Goal: Task Accomplishment & Management: Use online tool/utility

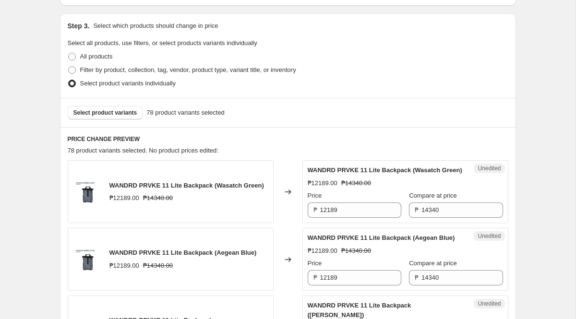
scroll to position [245, 0]
click at [346, 216] on input "12189" at bounding box center [360, 210] width 81 height 15
paste input "text"
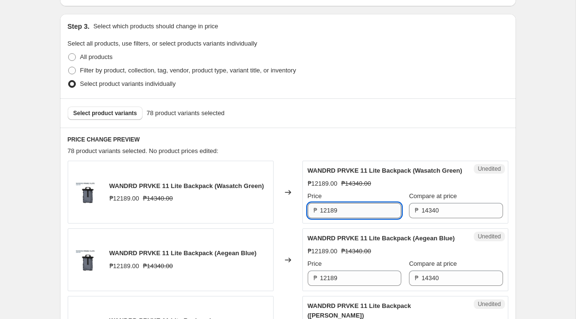
click at [330, 215] on input "12189" at bounding box center [360, 210] width 81 height 15
paste input "1472"
type input "11472"
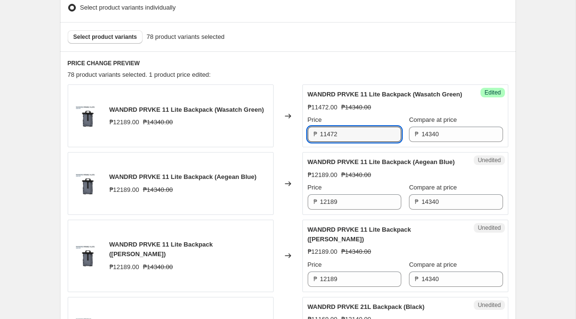
scroll to position [323, 0]
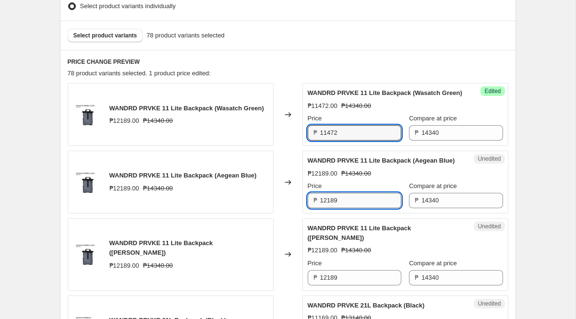
click at [362, 208] on input "12189" at bounding box center [360, 200] width 81 height 15
paste input "1472"
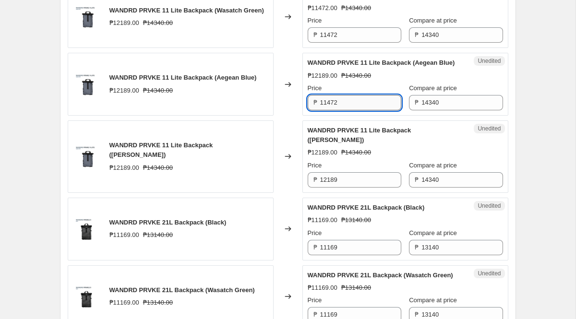
scroll to position [439, 0]
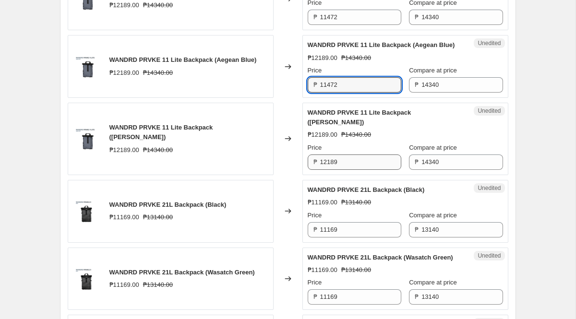
type input "11472"
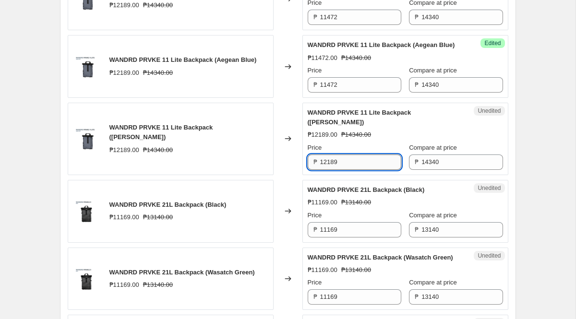
click at [352, 170] on input "12189" at bounding box center [360, 162] width 81 height 15
paste input "1472"
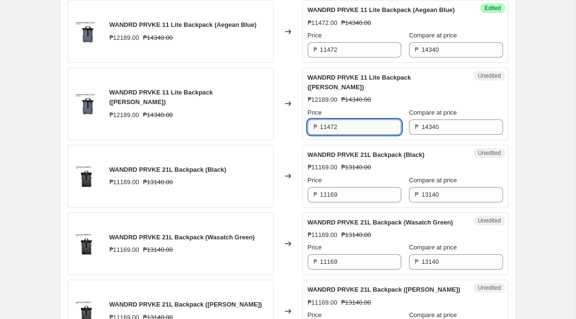
scroll to position [478, 0]
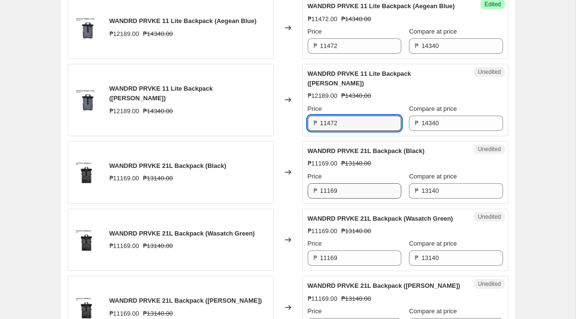
type input "11472"
click at [350, 199] on input "11169" at bounding box center [360, 190] width 81 height 15
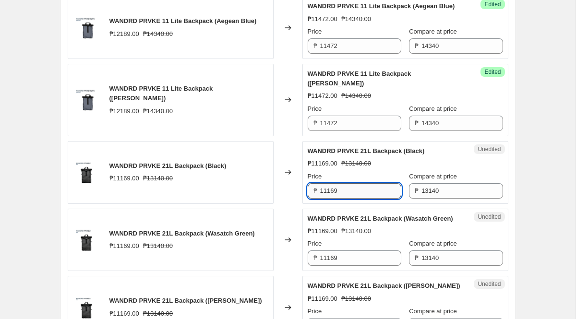
click at [345, 199] on input "11169" at bounding box center [360, 190] width 81 height 15
paste input "0512"
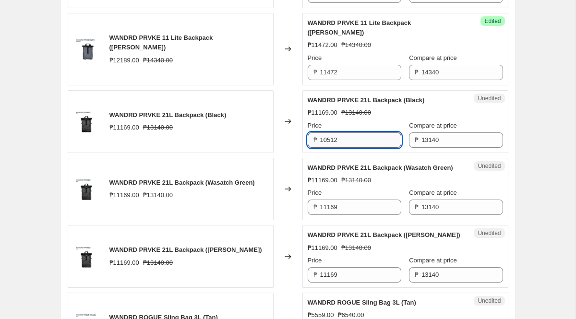
scroll to position [532, 0]
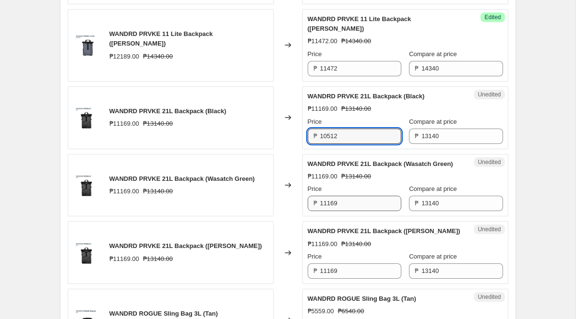
type input "10512"
click at [348, 211] on input "11169" at bounding box center [360, 203] width 81 height 15
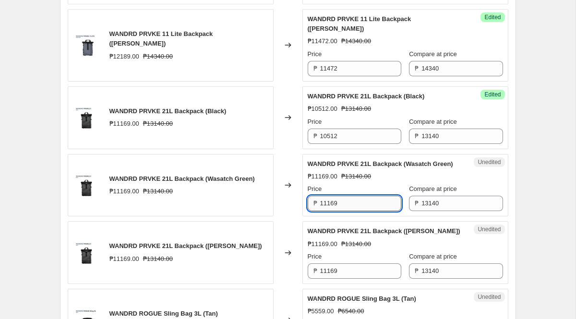
click at [348, 211] on input "11169" at bounding box center [360, 203] width 81 height 15
paste input "0512"
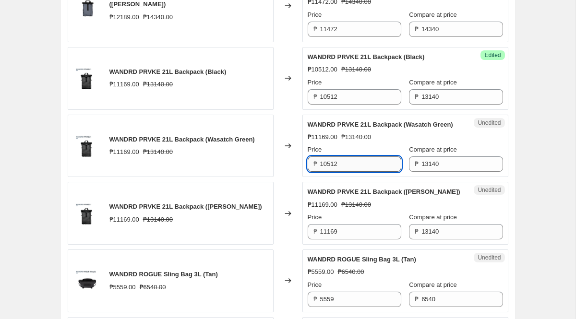
scroll to position [573, 0]
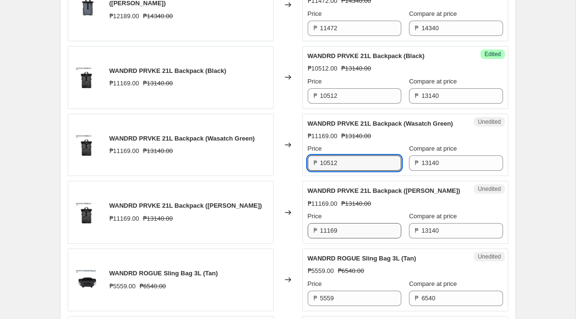
type input "10512"
click at [355, 239] on input "11169" at bounding box center [360, 230] width 81 height 15
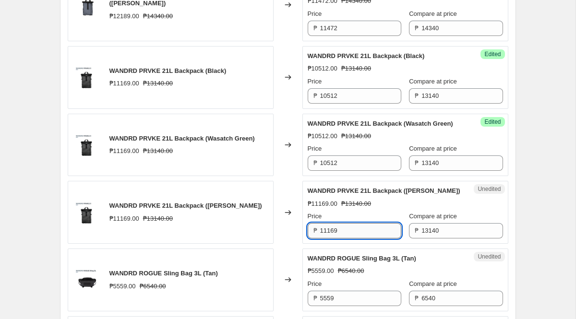
click at [355, 239] on input "11169" at bounding box center [360, 230] width 81 height 15
paste input "0512"
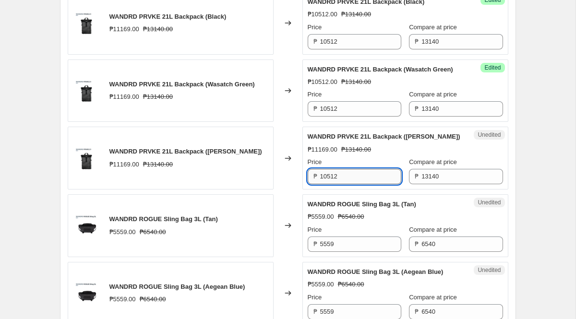
scroll to position [627, 0]
type input "10512"
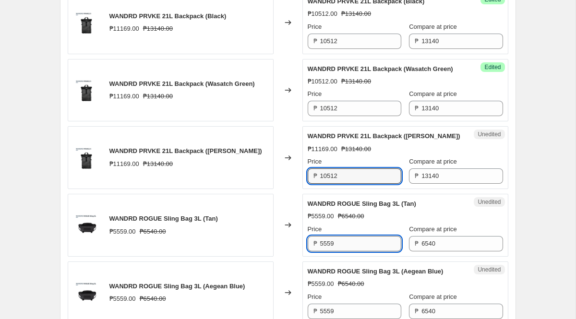
click at [353, 251] on input "5559" at bounding box center [360, 243] width 81 height 15
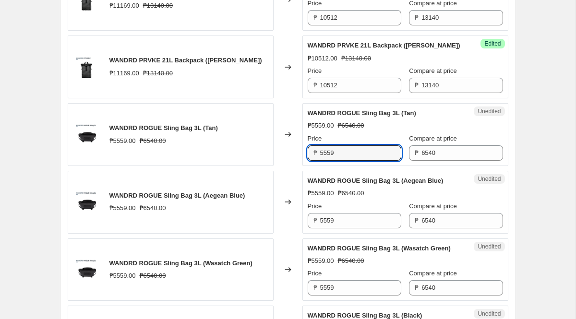
scroll to position [730, 0]
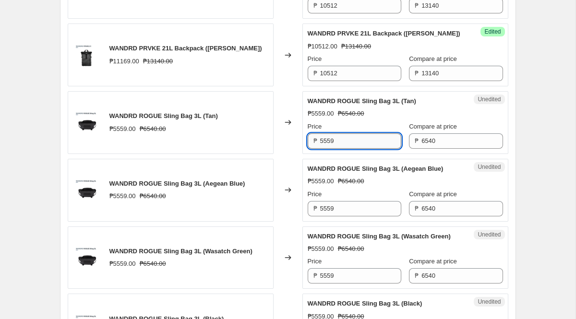
click at [349, 149] on input "5559" at bounding box center [360, 140] width 81 height 15
paste input "232"
type input "5232"
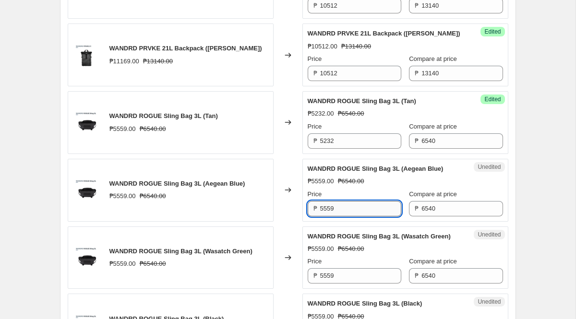
click at [360, 216] on input "5559" at bounding box center [360, 208] width 81 height 15
paste input "232"
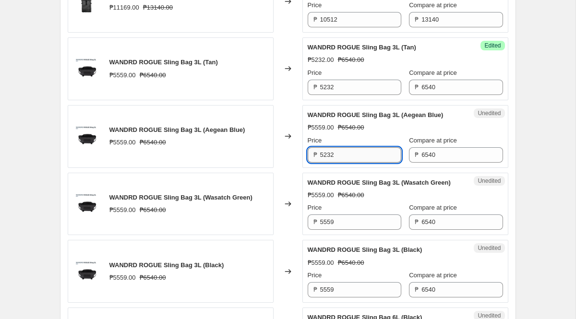
scroll to position [790, 0]
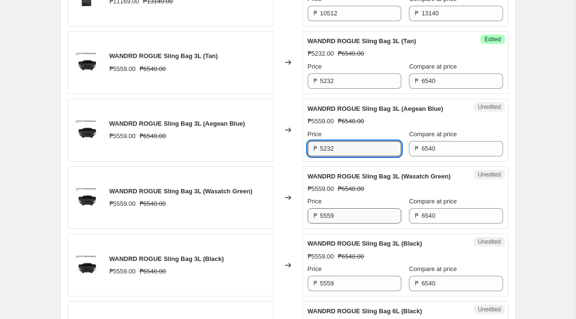
type input "5232"
click at [354, 224] on input "5559" at bounding box center [360, 215] width 81 height 15
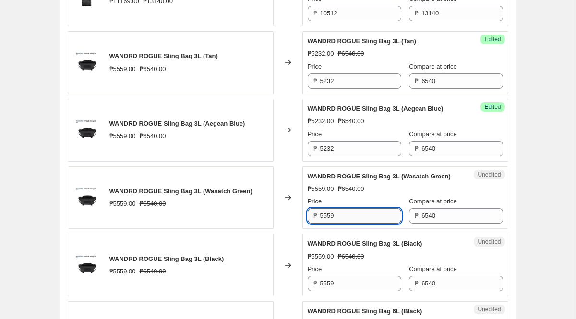
click at [354, 224] on input "5559" at bounding box center [360, 215] width 81 height 15
paste input "232"
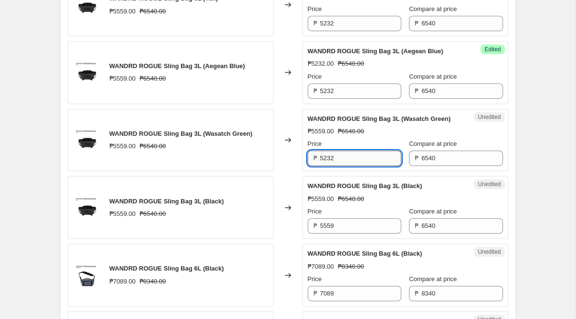
scroll to position [848, 0]
type input "5232"
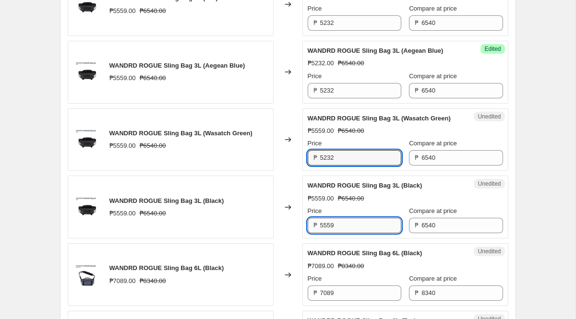
click at [350, 233] on input "5559" at bounding box center [360, 225] width 81 height 15
paste input "232"
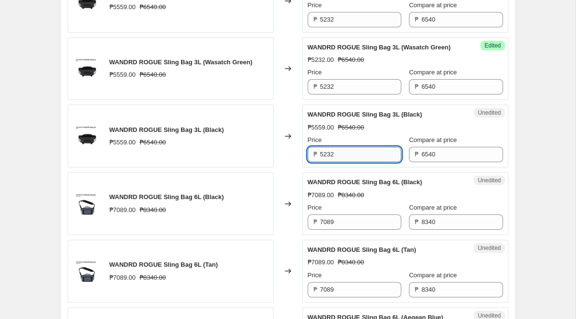
scroll to position [921, 0]
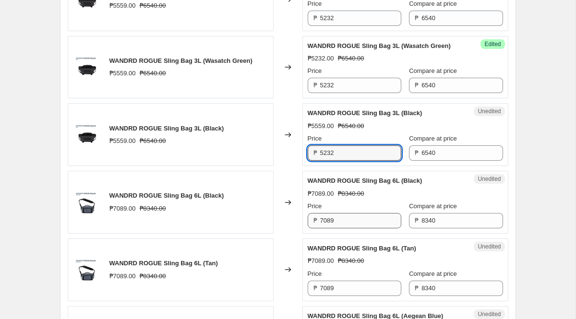
type input "5232"
click at [349, 228] on input "7089" at bounding box center [360, 220] width 81 height 15
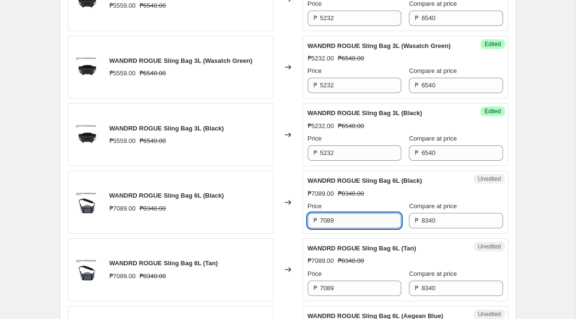
click at [352, 228] on input "7089" at bounding box center [360, 220] width 81 height 15
paste input "6672"
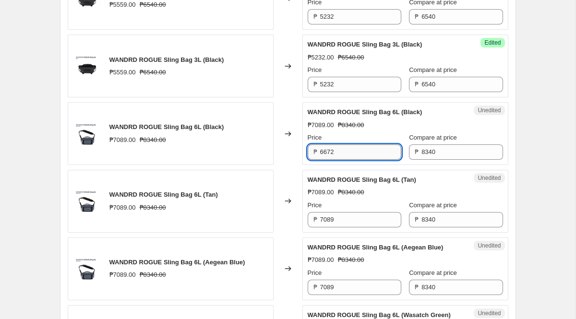
scroll to position [992, 0]
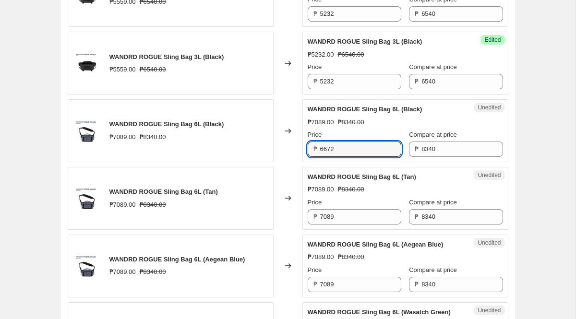
type input "6672"
click at [342, 225] on input "7089" at bounding box center [360, 216] width 81 height 15
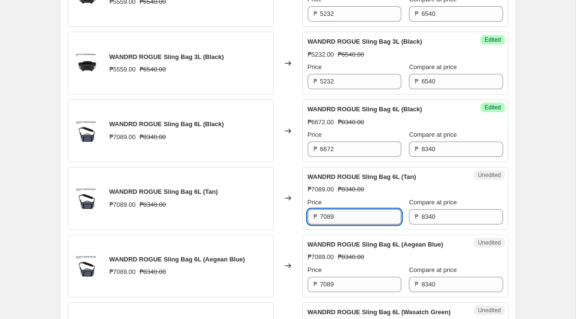
click at [342, 225] on input "7089" at bounding box center [360, 216] width 81 height 15
paste input "6672"
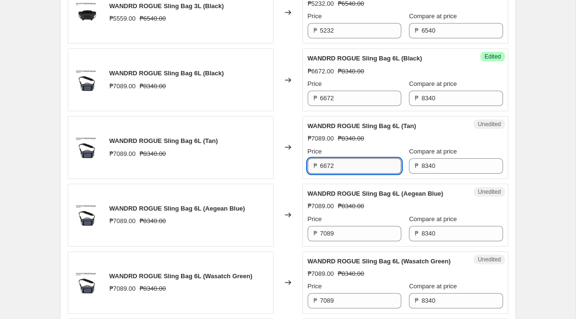
scroll to position [1054, 0]
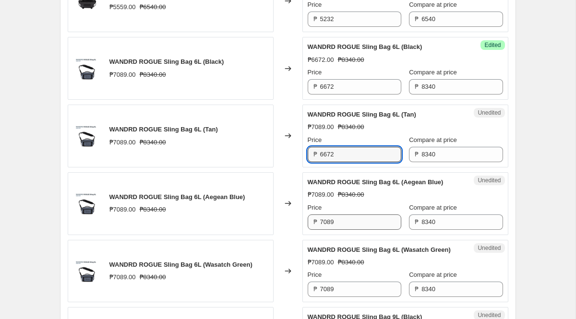
type input "6672"
click at [343, 230] on input "7089" at bounding box center [360, 222] width 81 height 15
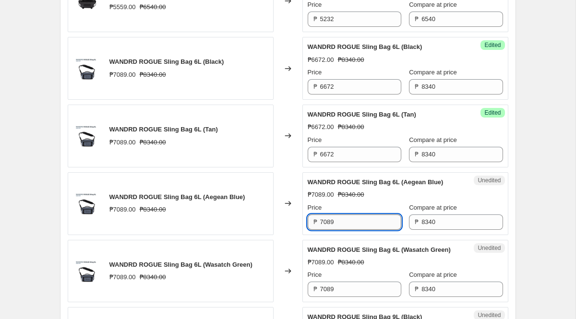
click at [343, 230] on input "7089" at bounding box center [360, 222] width 81 height 15
paste input "6672"
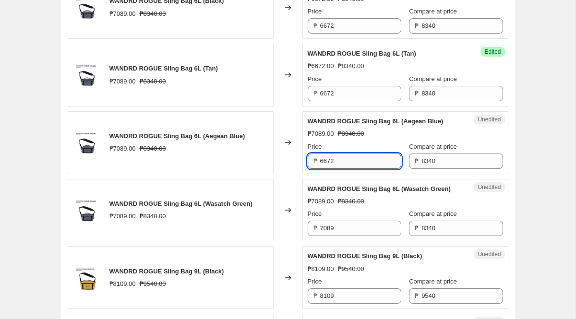
scroll to position [1116, 0]
type input "6672"
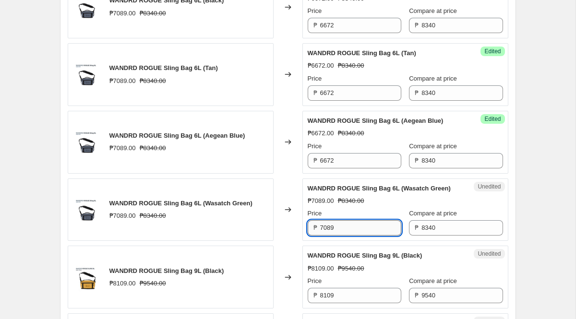
click at [345, 236] on input "7089" at bounding box center [360, 227] width 81 height 15
paste input "6672"
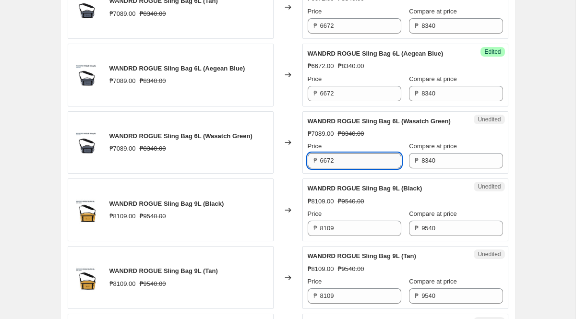
scroll to position [1185, 0]
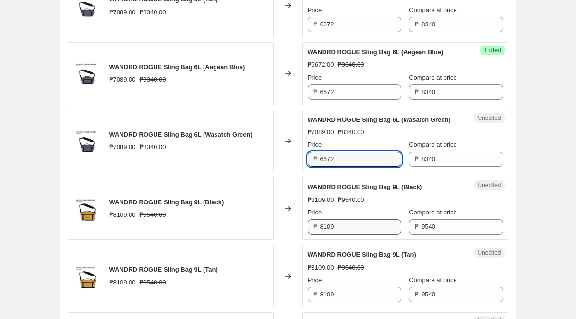
type input "6672"
click at [351, 235] on input "8109" at bounding box center [360, 226] width 81 height 15
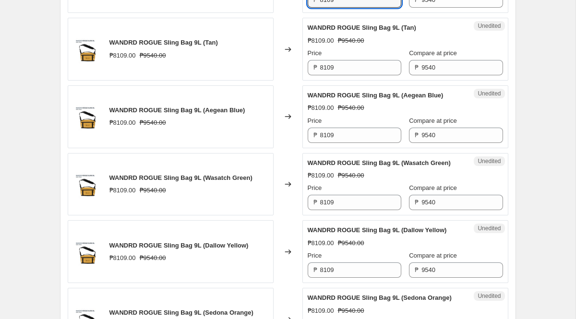
scroll to position [1417, 0]
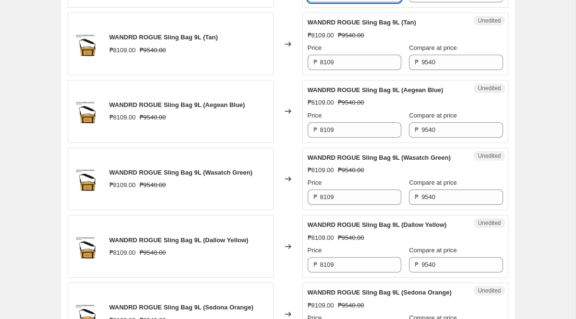
paste input "7632"
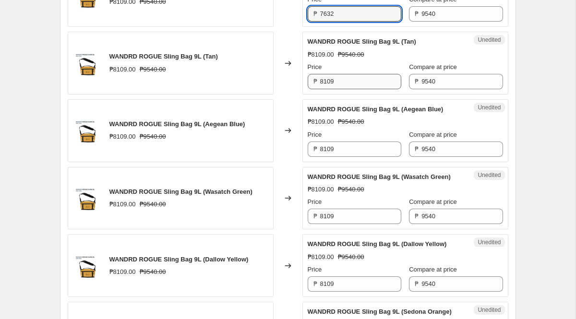
type input "7632"
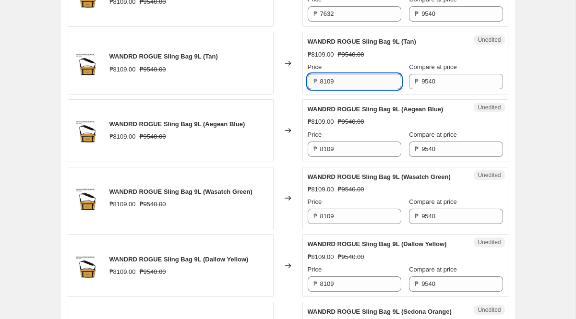
click at [334, 89] on input "8109" at bounding box center [360, 81] width 81 height 15
paste input "7632"
type input "7632"
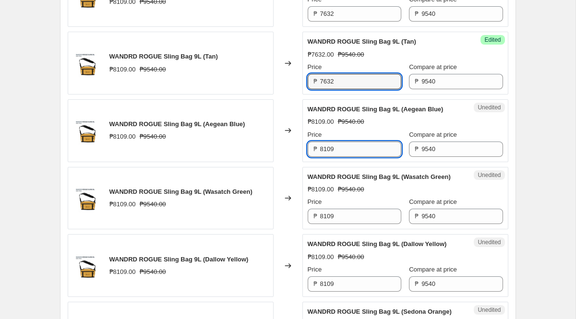
click at [343, 157] on input "8109" at bounding box center [360, 149] width 81 height 15
paste input "7632"
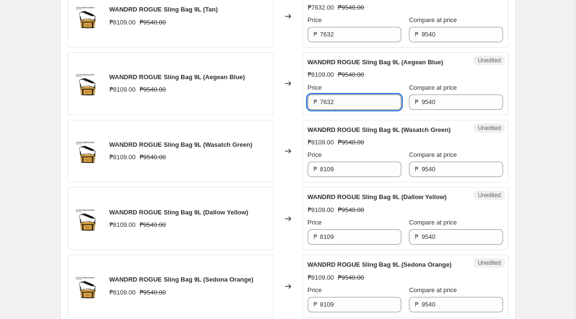
scroll to position [1450, 0]
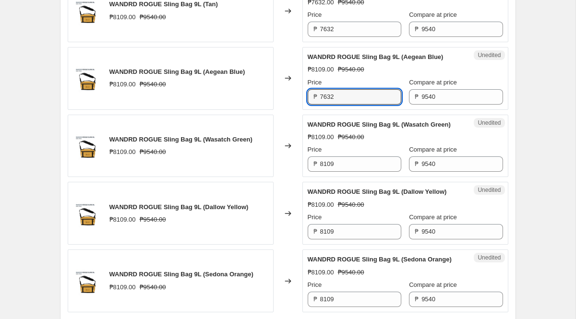
type input "7632"
click at [348, 172] on div "Price ₱ 8109" at bounding box center [355, 158] width 94 height 27
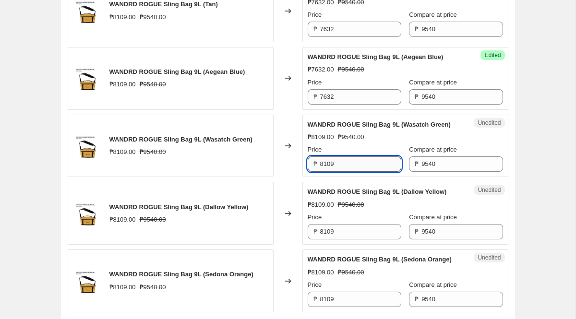
click at [347, 172] on input "8109" at bounding box center [360, 163] width 81 height 15
paste input "7632"
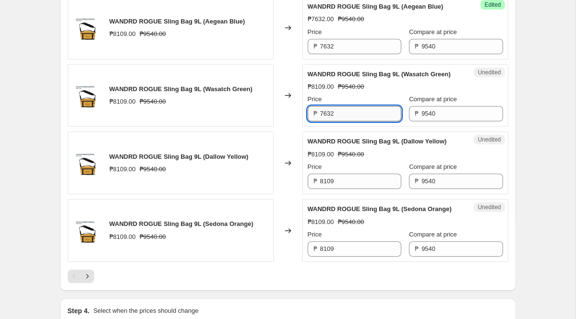
scroll to position [1505, 0]
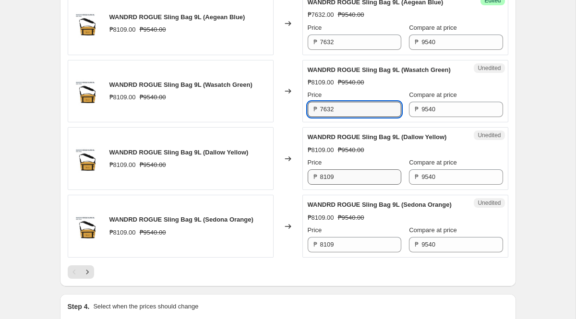
type input "7632"
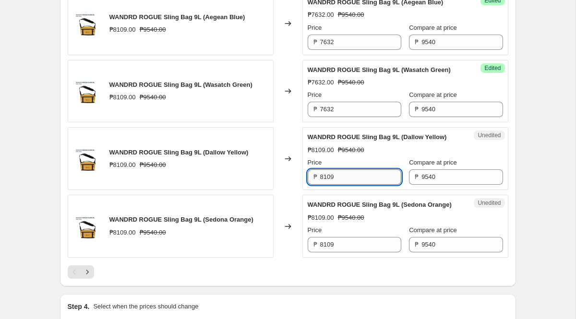
click at [346, 185] on input "8109" at bounding box center [360, 176] width 81 height 15
paste input "7632"
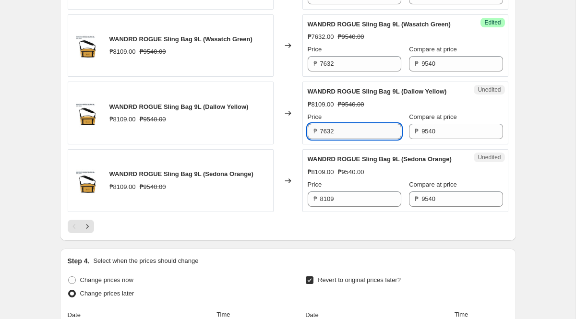
scroll to position [1551, 0]
type input "7632"
click at [345, 206] on input "8109" at bounding box center [360, 198] width 81 height 15
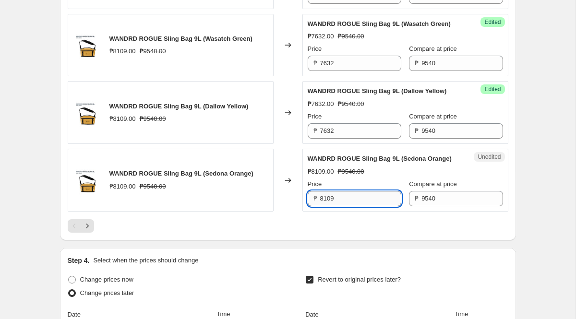
click at [345, 206] on input "8109" at bounding box center [360, 198] width 81 height 15
paste input "7632"
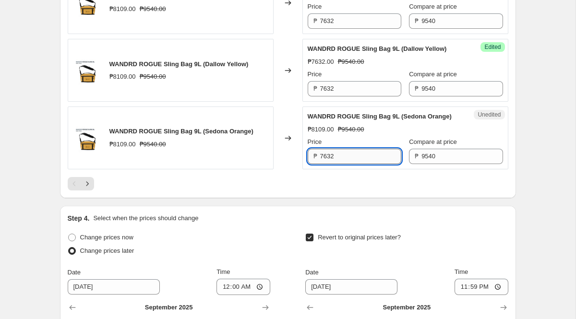
scroll to position [1597, 0]
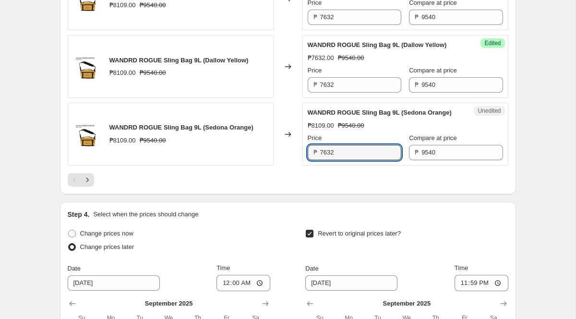
type input "7632"
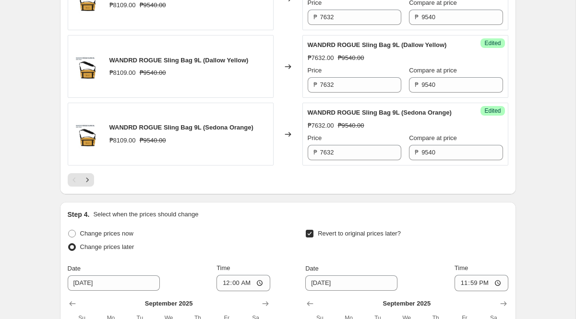
click at [132, 187] on div at bounding box center [288, 179] width 441 height 13
click at [87, 185] on icon "Next" at bounding box center [88, 180] width 10 height 10
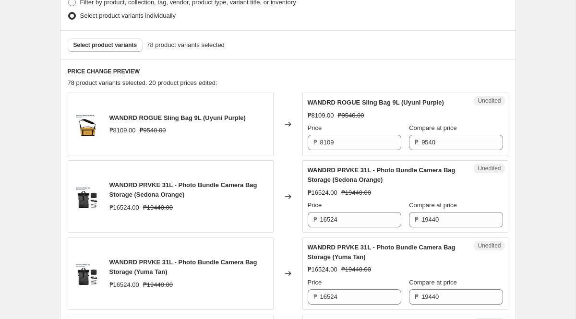
scroll to position [316, 0]
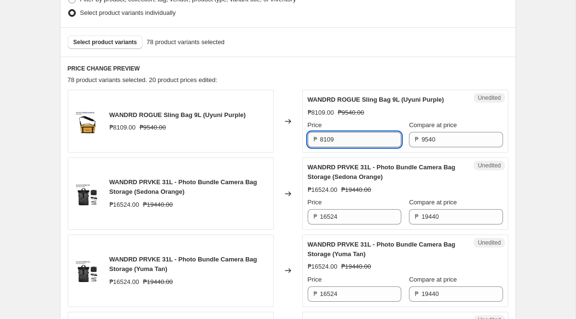
click at [358, 147] on input "8109" at bounding box center [360, 139] width 81 height 15
paste input "7632"
type input "7632"
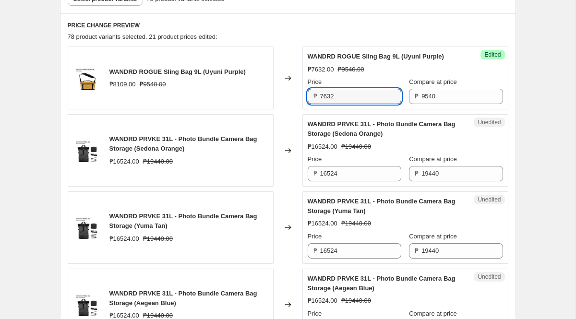
scroll to position [360, 0]
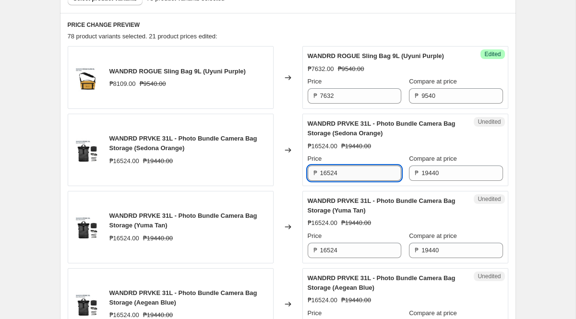
click at [346, 179] on input "16524" at bounding box center [360, 173] width 81 height 15
click at [350, 181] on input "16524" at bounding box center [360, 173] width 81 height 15
paste input "5552"
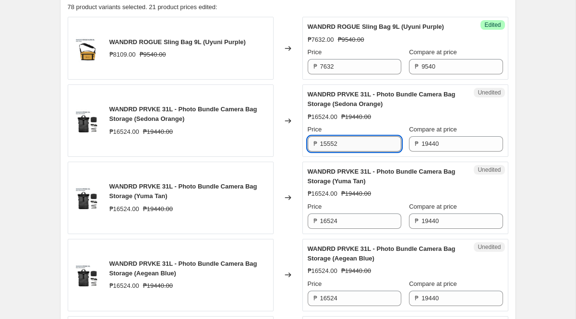
scroll to position [401, 0]
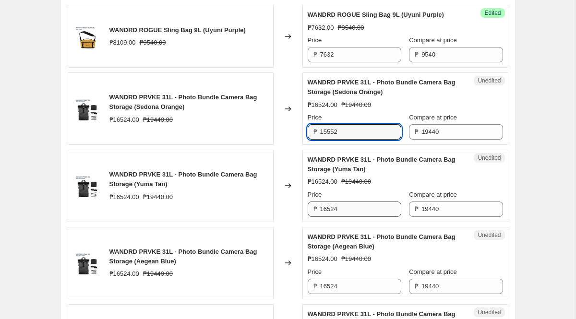
type input "15552"
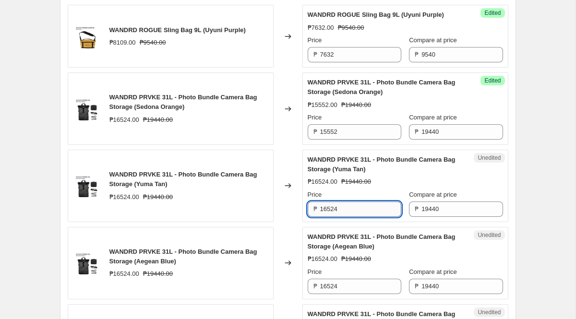
click at [345, 217] on input "16524" at bounding box center [360, 209] width 81 height 15
paste input "5552"
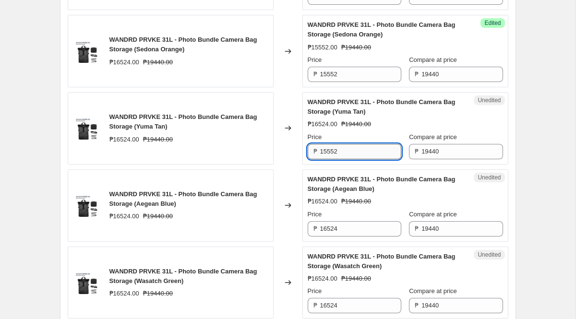
scroll to position [467, 0]
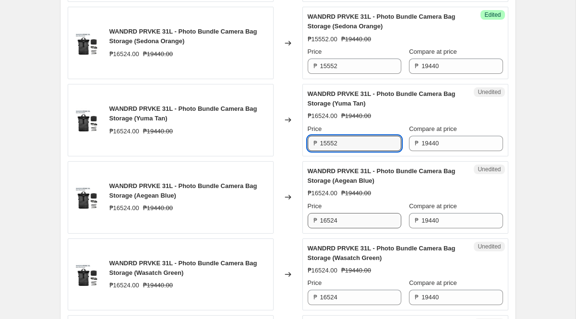
type input "15552"
click at [348, 226] on input "16524" at bounding box center [360, 220] width 81 height 15
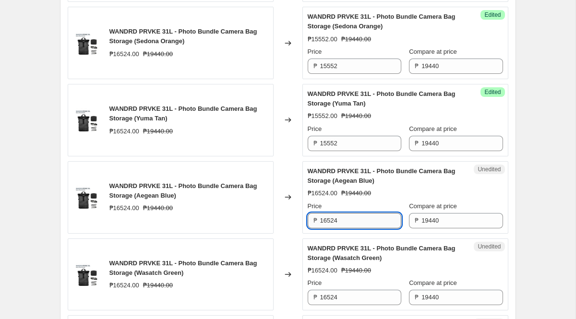
click at [348, 226] on input "16524" at bounding box center [360, 220] width 81 height 15
paste input "5552"
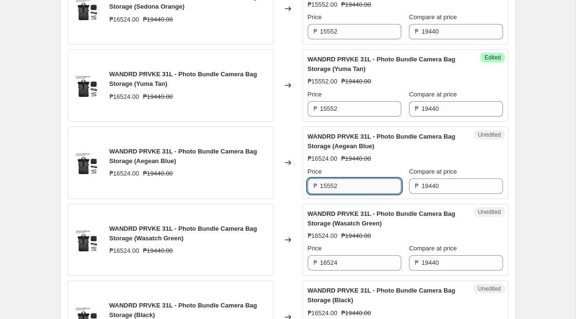
scroll to position [520, 0]
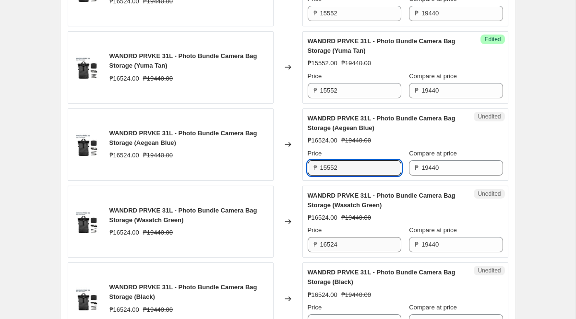
type input "15552"
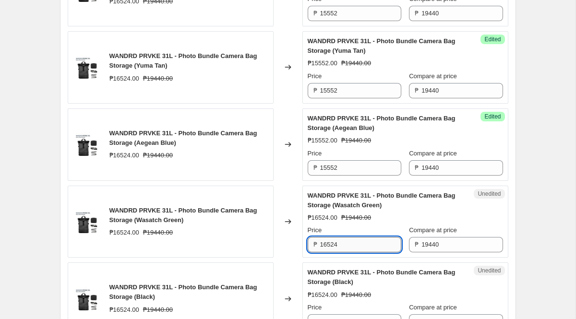
click at [347, 249] on input "16524" at bounding box center [360, 244] width 81 height 15
paste input "5552"
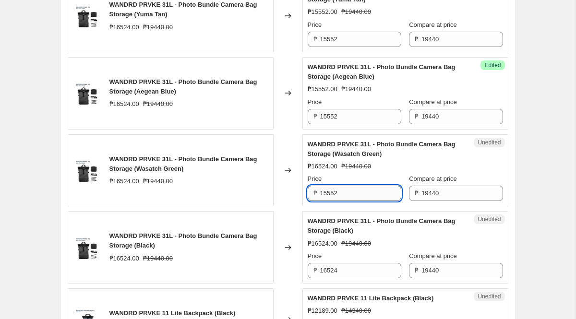
scroll to position [575, 0]
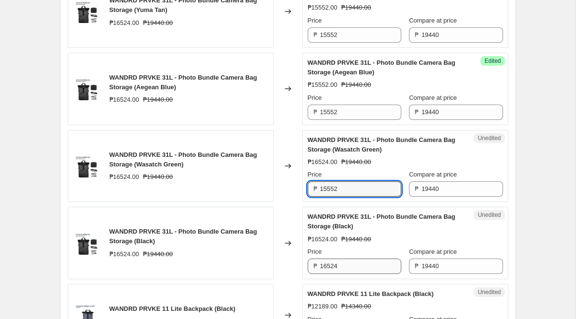
type input "15552"
click at [347, 273] on input "16524" at bounding box center [360, 266] width 81 height 15
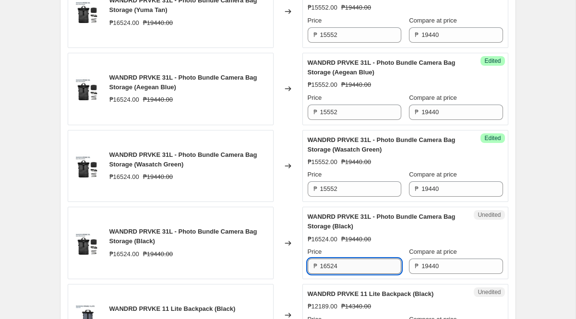
click at [347, 273] on input "16524" at bounding box center [360, 266] width 81 height 15
paste input "5552"
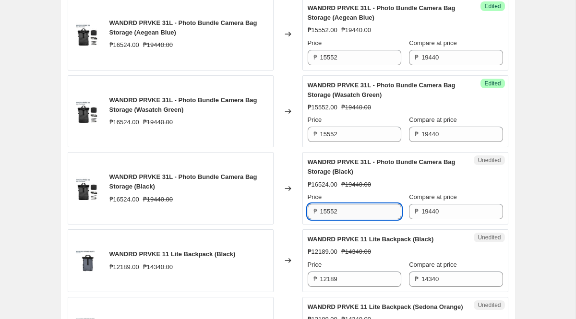
scroll to position [631, 0]
type input "15552"
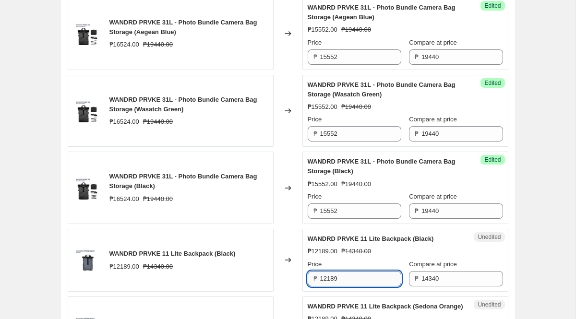
click at [348, 287] on input "12189" at bounding box center [360, 278] width 81 height 15
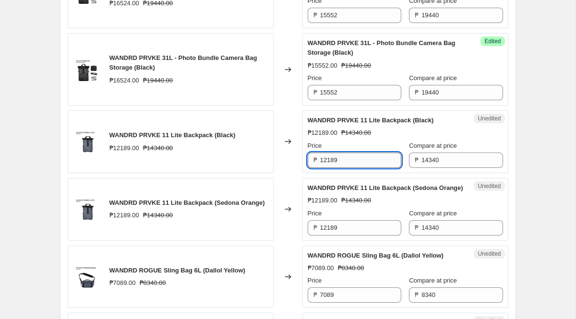
scroll to position [751, 0]
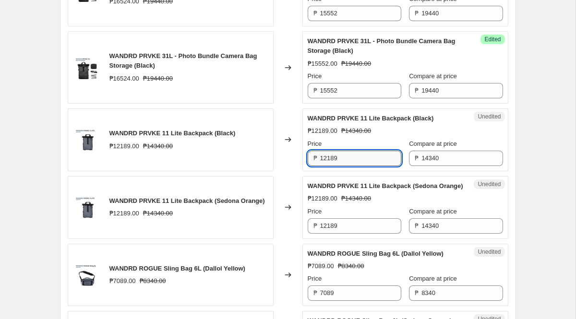
click at [346, 166] on input "12189" at bounding box center [360, 158] width 81 height 15
paste input "1472"
type input "11472"
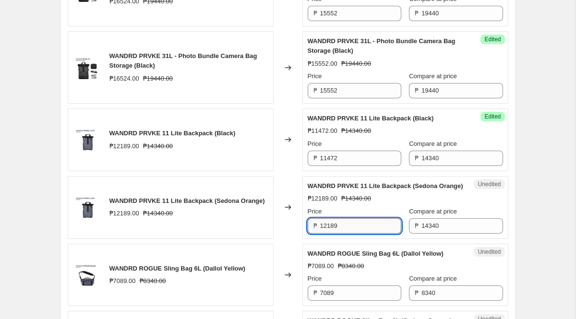
click at [345, 234] on input "12189" at bounding box center [360, 225] width 81 height 15
paste input "1472"
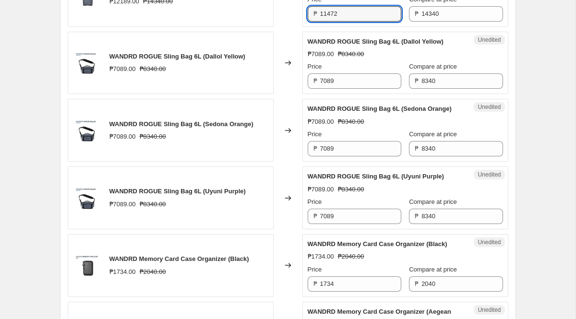
scroll to position [971, 0]
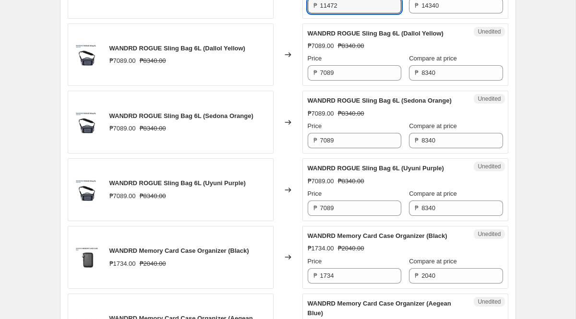
type input "11472"
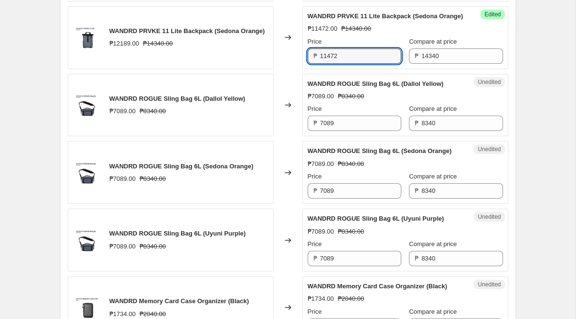
scroll to position [918, 0]
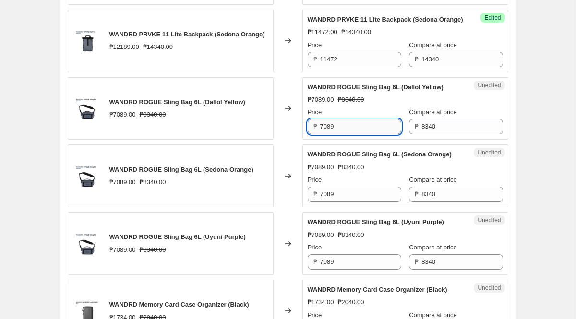
click at [347, 134] on input "7089" at bounding box center [360, 126] width 81 height 15
paste input "6672"
type input "6672"
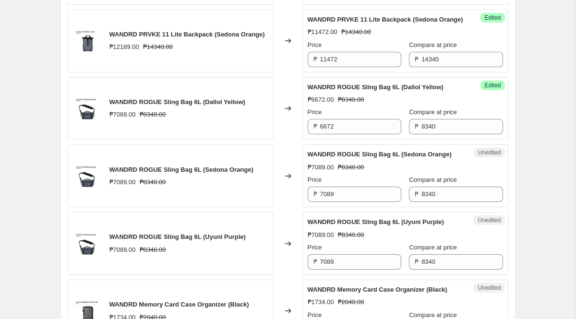
click at [350, 202] on div "Price ₱ 7089" at bounding box center [355, 188] width 94 height 27
click at [350, 202] on input "7089" at bounding box center [360, 194] width 81 height 15
paste input "6672"
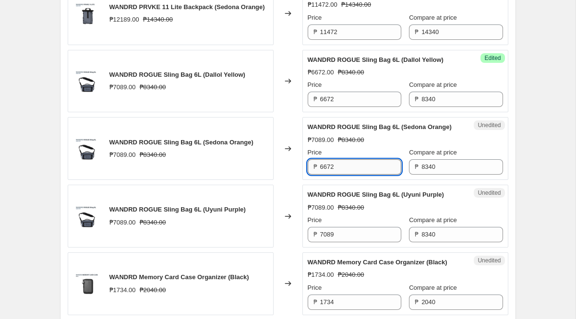
scroll to position [958, 0]
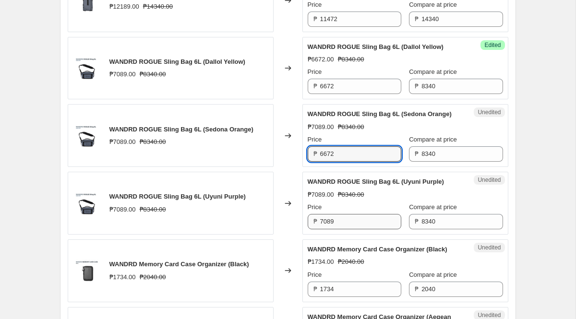
type input "6672"
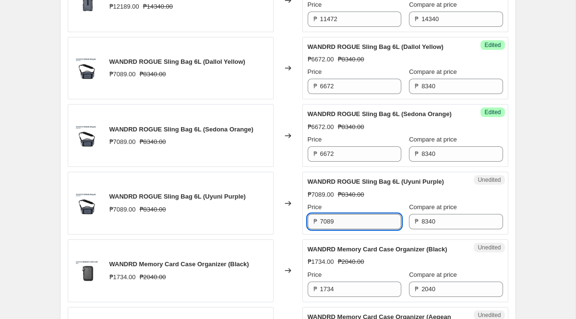
click at [352, 229] on input "7089" at bounding box center [360, 221] width 81 height 15
paste input "6672"
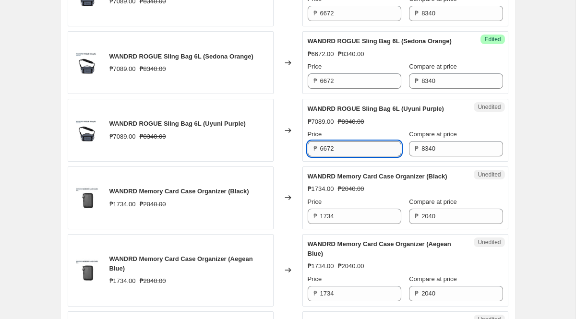
scroll to position [1031, 0]
type input "6672"
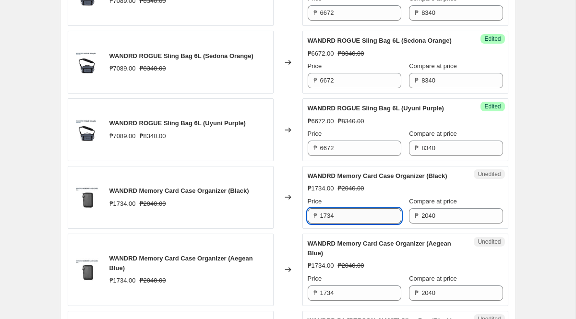
click at [352, 224] on input "1734" at bounding box center [360, 215] width 81 height 15
click at [344, 224] on input "1734" at bounding box center [360, 215] width 81 height 15
paste input "632"
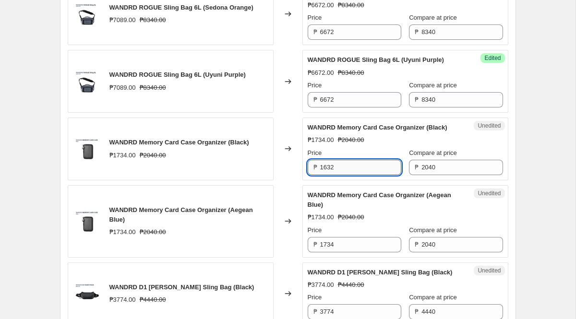
scroll to position [1100, 0]
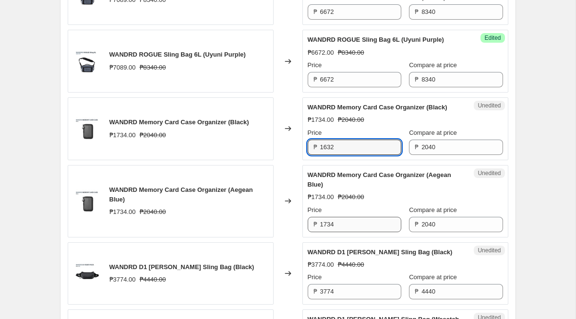
type input "1632"
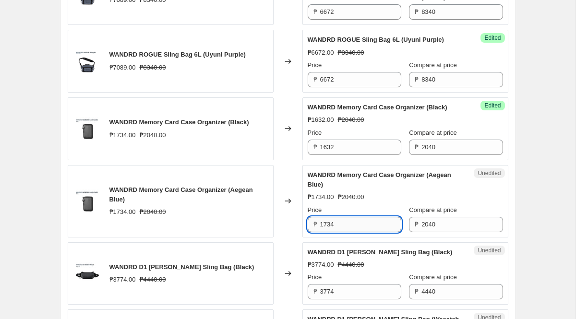
click at [347, 232] on input "1734" at bounding box center [360, 224] width 81 height 15
paste input "632"
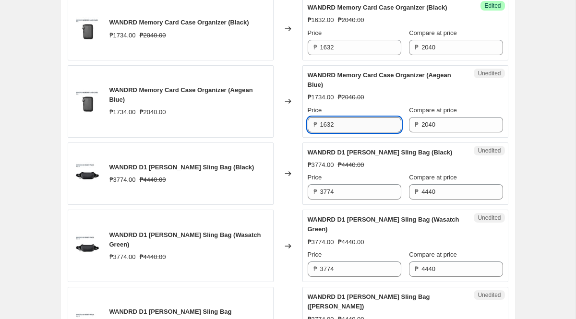
scroll to position [1201, 0]
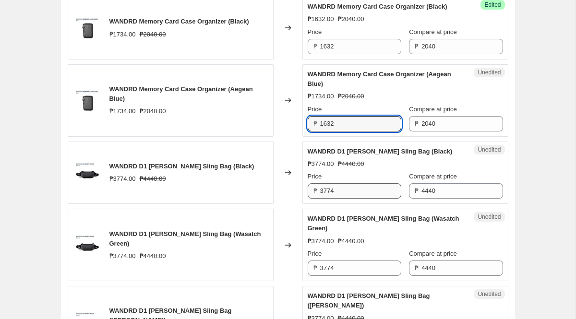
type input "1632"
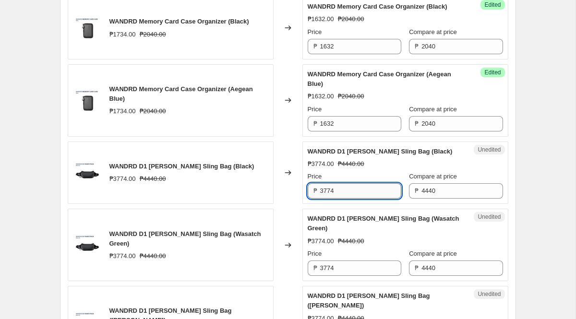
click at [340, 199] on input "3774" at bounding box center [360, 190] width 81 height 15
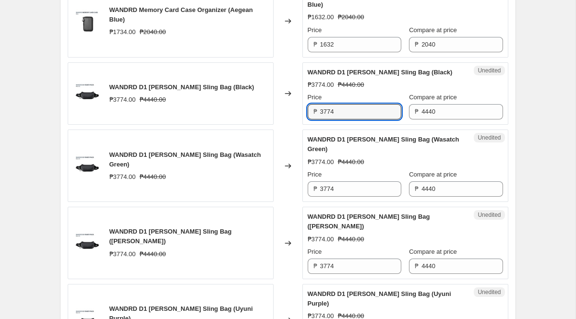
scroll to position [1283, 0]
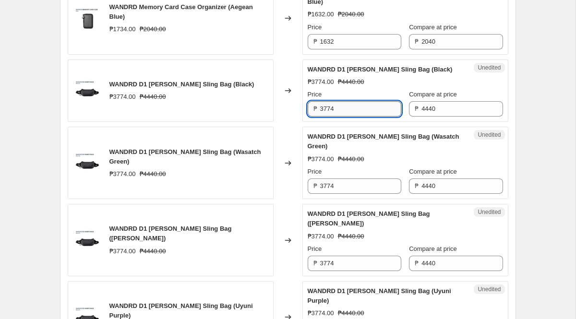
click at [346, 117] on input "3774" at bounding box center [360, 108] width 81 height 15
paste input "552"
type input "3552"
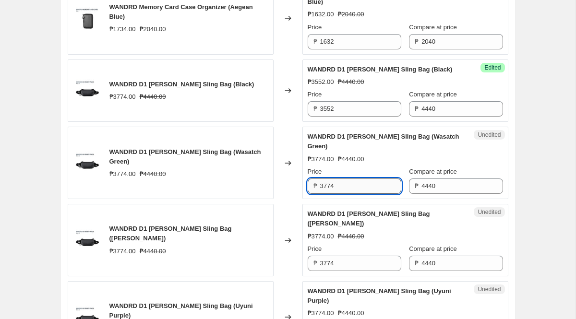
click at [340, 194] on input "3774" at bounding box center [360, 186] width 81 height 15
paste input "552"
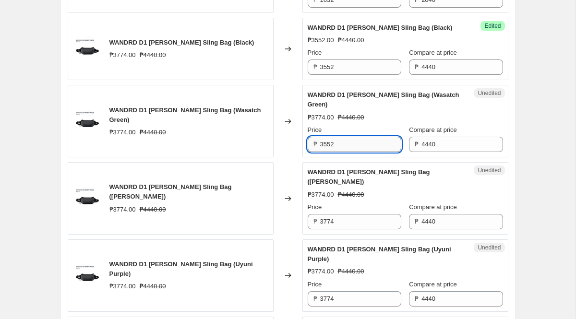
scroll to position [1341, 0]
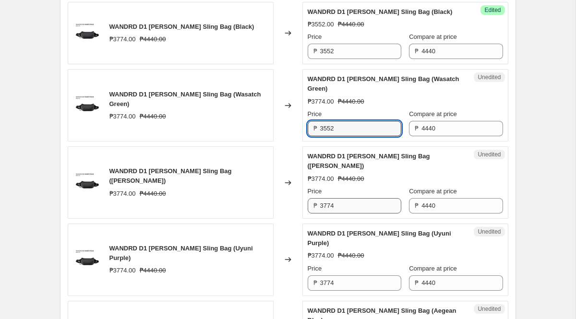
type input "3552"
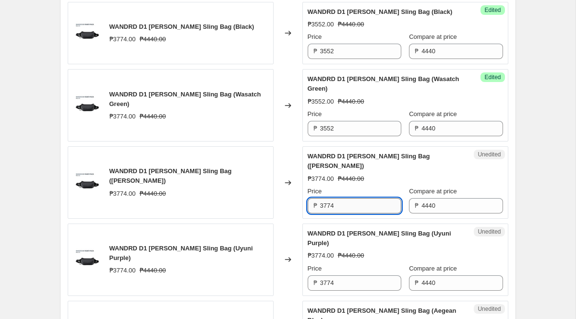
click at [348, 214] on input "3774" at bounding box center [360, 205] width 81 height 15
paste input "552"
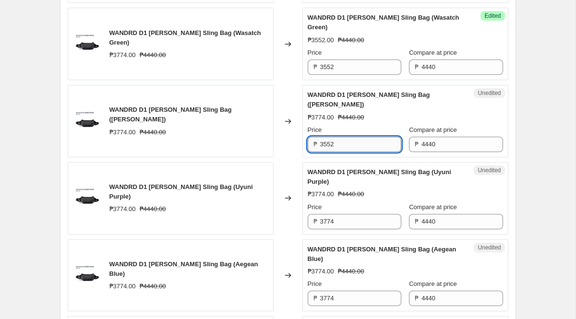
scroll to position [1404, 0]
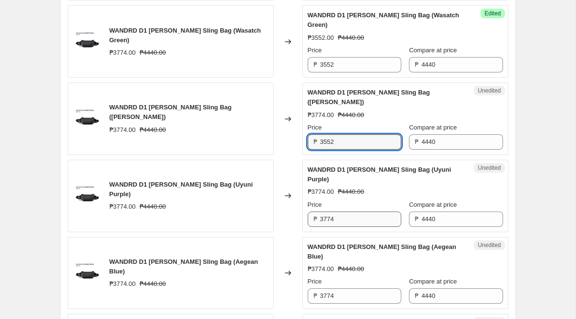
type input "3552"
click at [349, 227] on input "3774" at bounding box center [360, 219] width 81 height 15
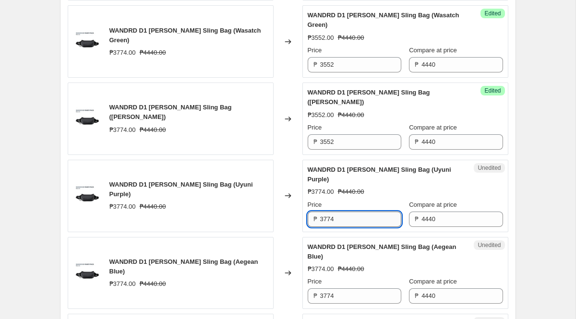
click at [349, 227] on input "3774" at bounding box center [360, 219] width 81 height 15
paste input "552"
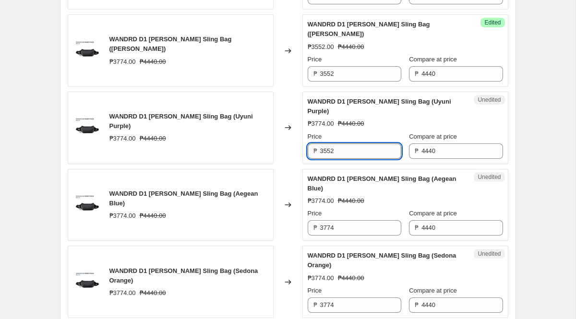
scroll to position [1473, 0]
type input "3552"
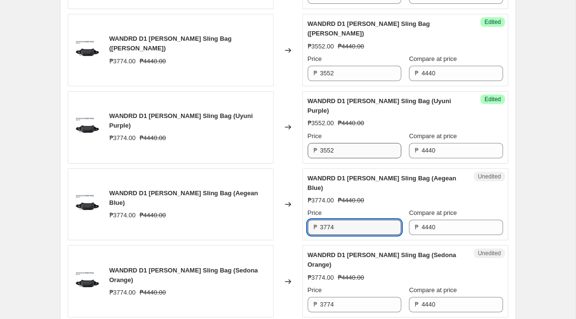
click at [349, 235] on input "3774" at bounding box center [360, 227] width 81 height 15
paste input "552"
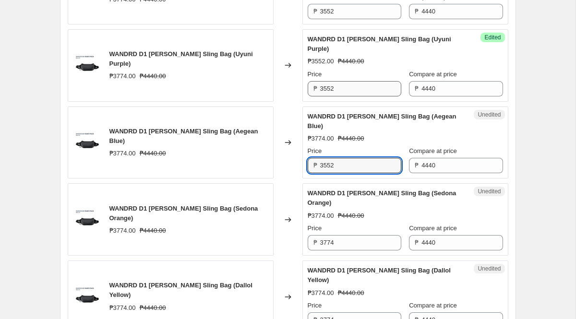
scroll to position [1535, 0]
type input "3552"
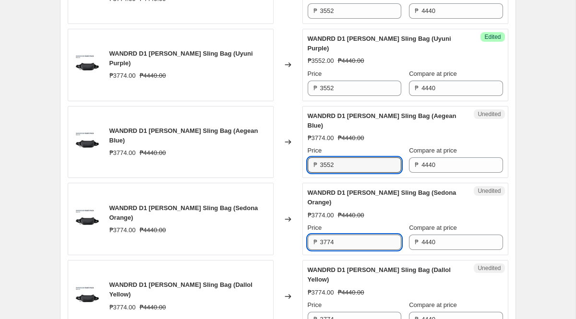
click at [347, 250] on input "3774" at bounding box center [360, 242] width 81 height 15
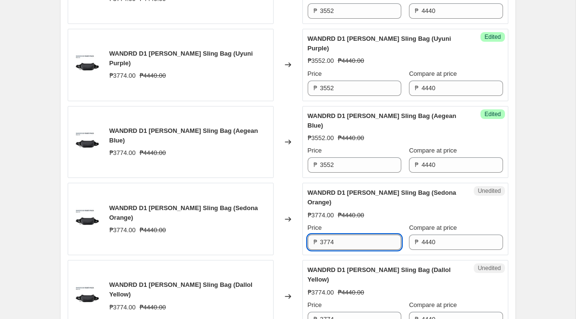
click at [347, 250] on input "3774" at bounding box center [360, 242] width 81 height 15
paste input "552"
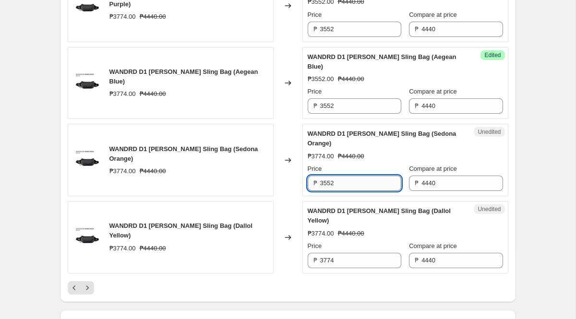
scroll to position [1596, 0]
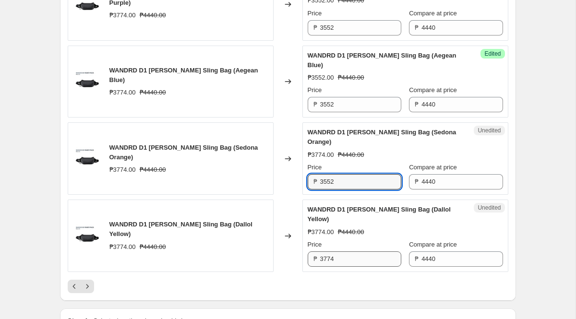
type input "3552"
click at [347, 267] on input "3774" at bounding box center [360, 258] width 81 height 15
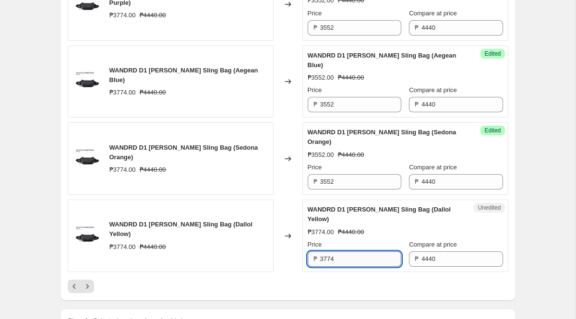
click at [347, 267] on input "3774" at bounding box center [360, 258] width 81 height 15
paste input "552"
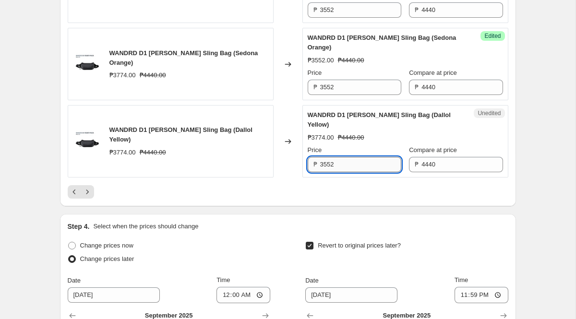
scroll to position [1692, 0]
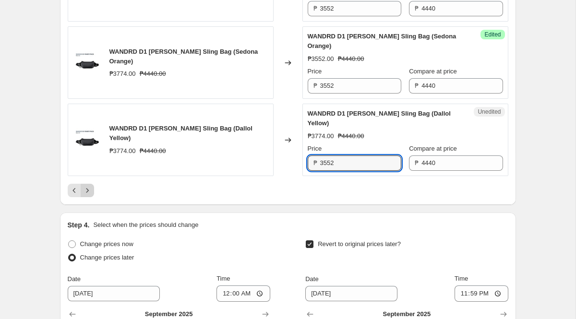
type input "3552"
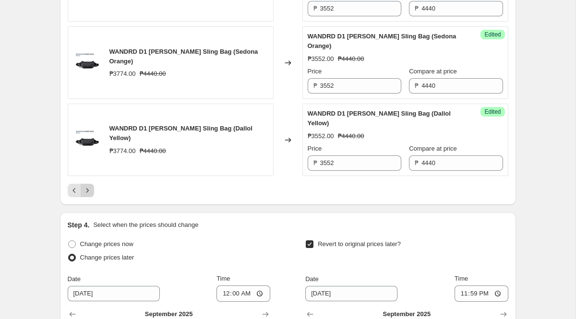
click at [91, 195] on icon "Next" at bounding box center [88, 191] width 10 height 10
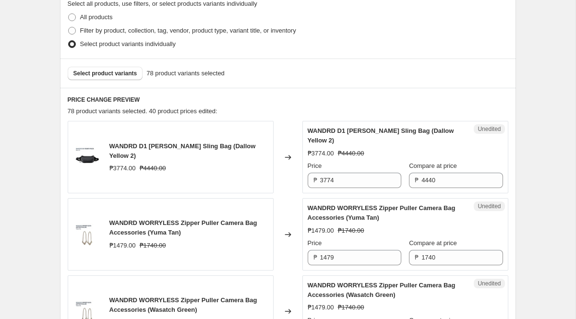
scroll to position [297, 0]
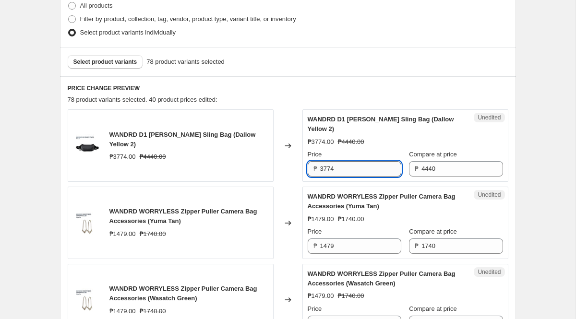
click at [336, 172] on input "3774" at bounding box center [360, 168] width 81 height 15
paste input "552"
type input "3552"
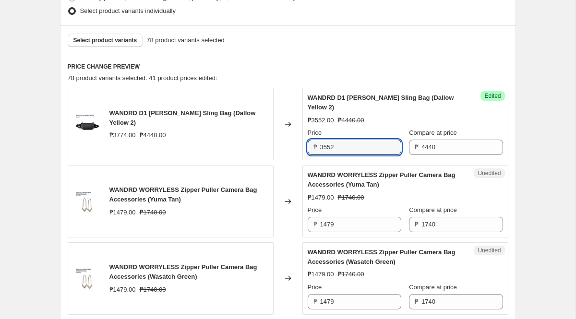
scroll to position [331, 0]
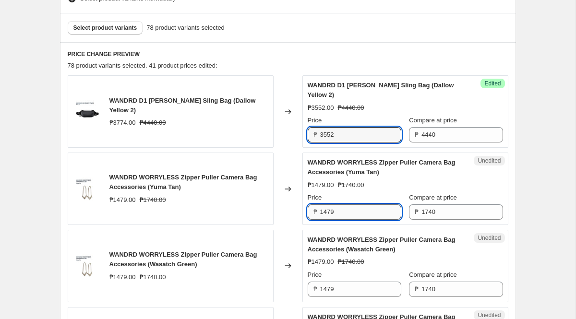
click at [339, 211] on input "1479" at bounding box center [360, 211] width 81 height 15
paste input "392"
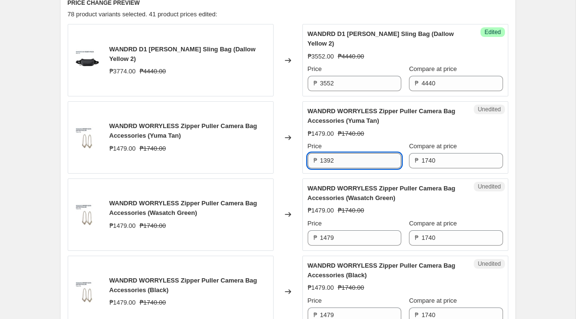
scroll to position [383, 0]
type input "1392"
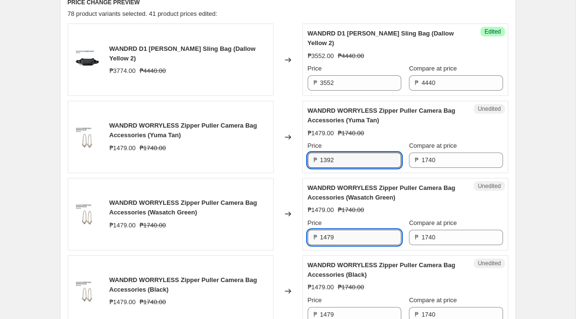
click at [347, 233] on input "1479" at bounding box center [360, 237] width 81 height 15
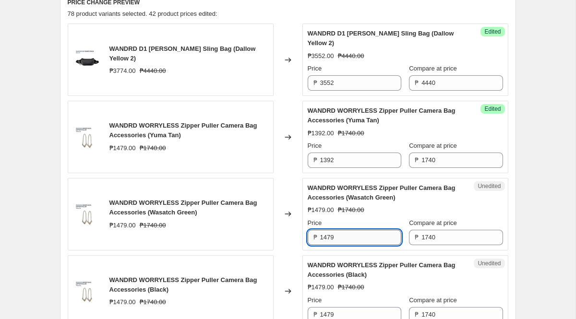
click at [347, 233] on input "1479" at bounding box center [360, 237] width 81 height 15
paste input "392"
type input "1392"
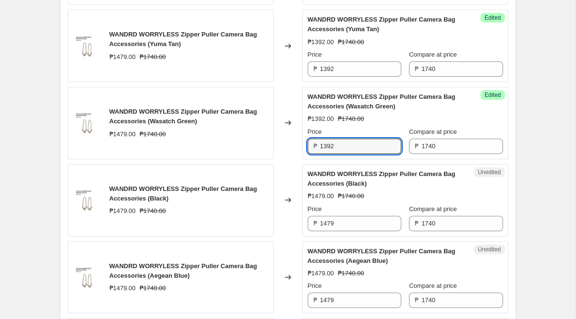
scroll to position [485, 0]
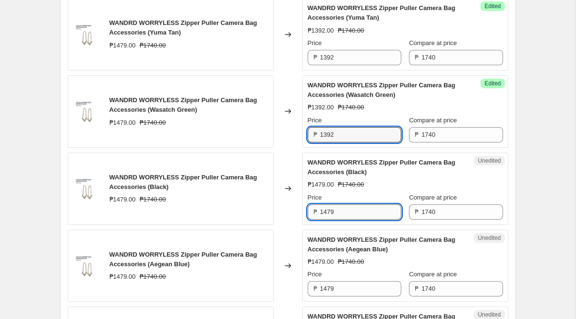
click at [347, 213] on input "1479" at bounding box center [360, 211] width 81 height 15
paste input "392"
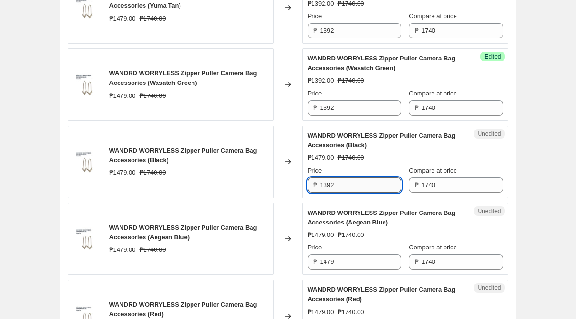
scroll to position [519, 0]
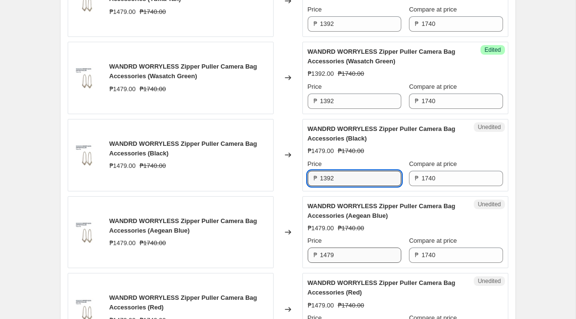
type input "1392"
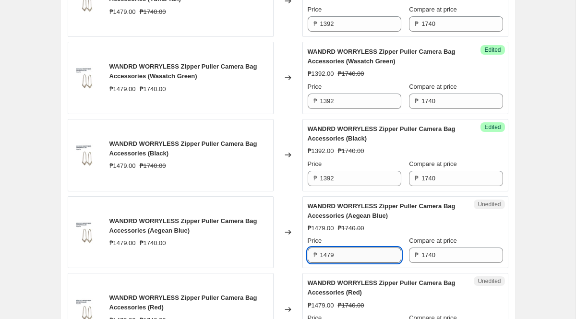
click at [342, 253] on input "1479" at bounding box center [360, 255] width 81 height 15
paste input "392"
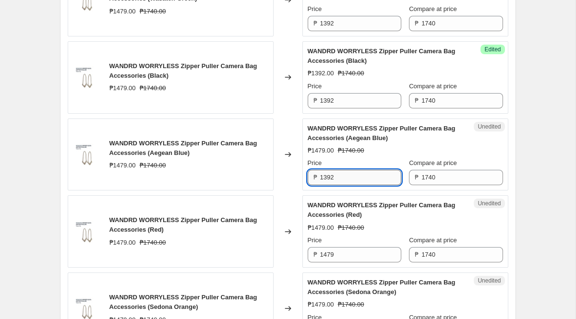
scroll to position [614, 0]
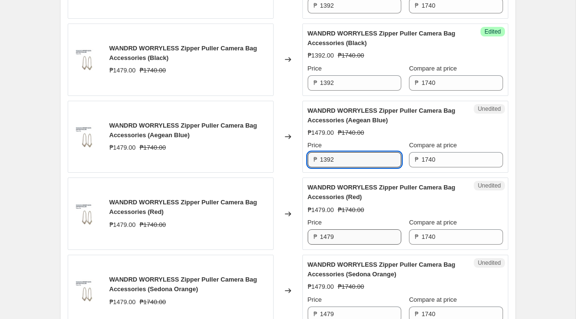
type input "1392"
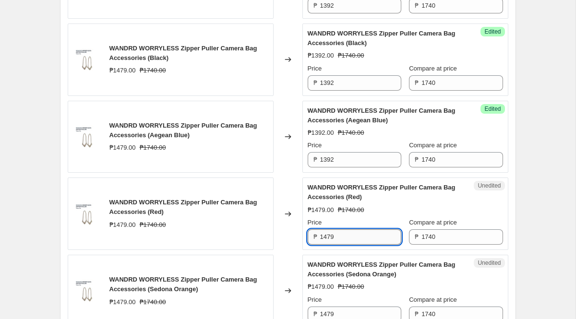
click at [340, 237] on input "1479" at bounding box center [360, 236] width 81 height 15
paste input "392"
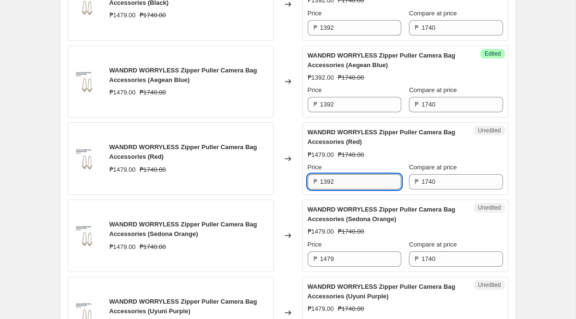
scroll to position [674, 0]
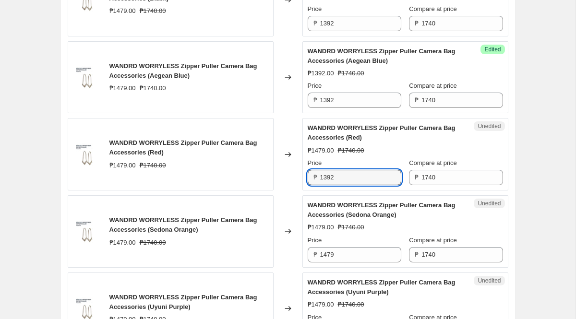
type input "1392"
click at [345, 245] on div "Price ₱ 1479" at bounding box center [355, 249] width 94 height 27
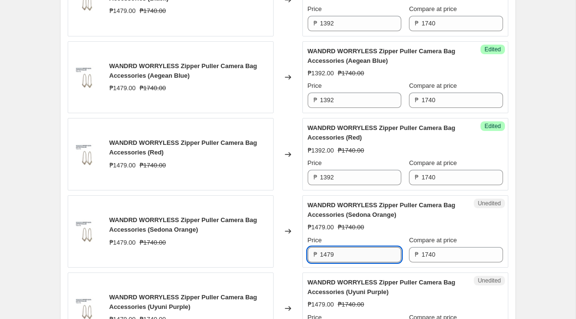
click at [345, 253] on input "1479" at bounding box center [360, 254] width 81 height 15
paste input "392"
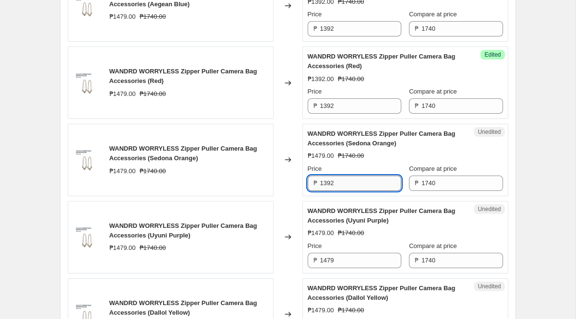
scroll to position [753, 0]
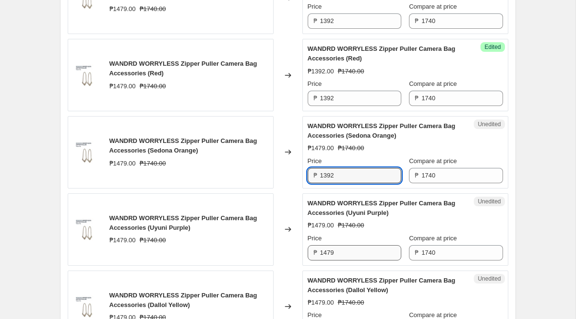
type input "1392"
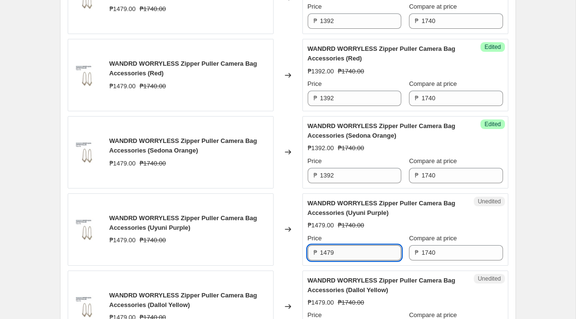
click at [345, 247] on input "1479" at bounding box center [360, 252] width 81 height 15
paste input "392"
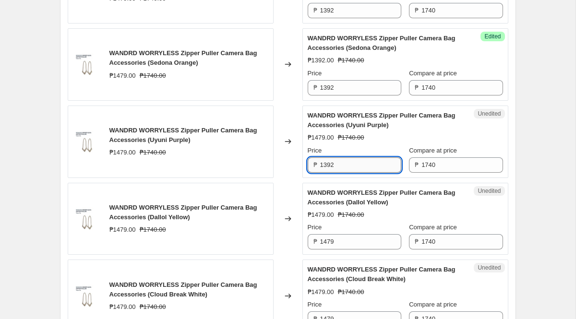
scroll to position [851, 0]
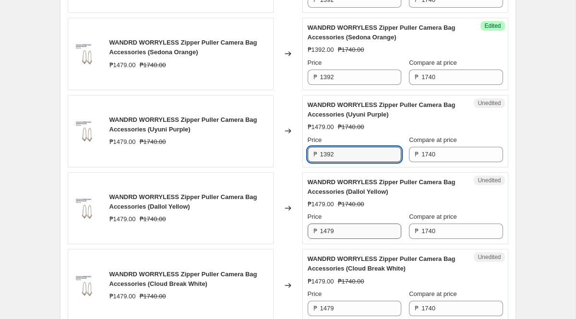
type input "1392"
click at [347, 229] on input "1479" at bounding box center [360, 231] width 81 height 15
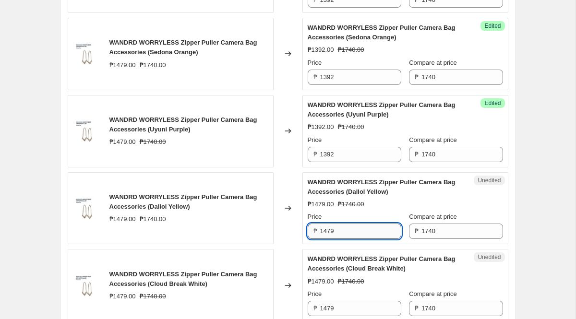
click at [347, 229] on input "1479" at bounding box center [360, 231] width 81 height 15
paste input "392"
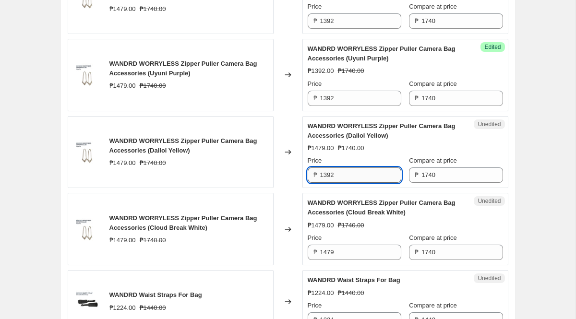
scroll to position [909, 0]
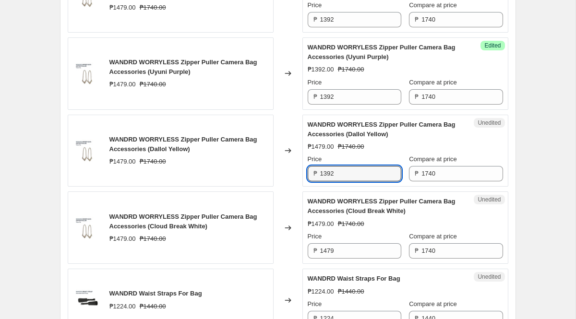
type input "1392"
click at [349, 241] on div "Price ₱ 1479" at bounding box center [355, 245] width 94 height 27
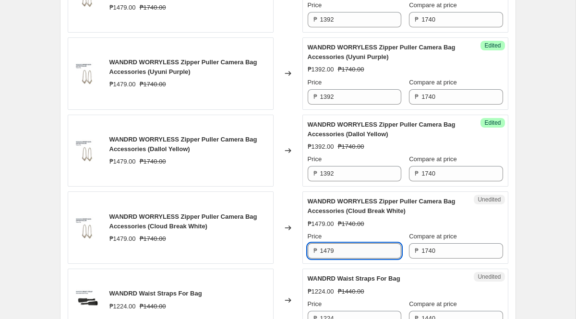
click at [349, 248] on input "1479" at bounding box center [360, 250] width 81 height 15
paste input "392"
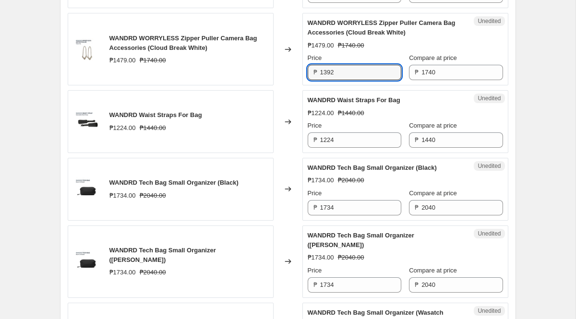
scroll to position [1095, 0]
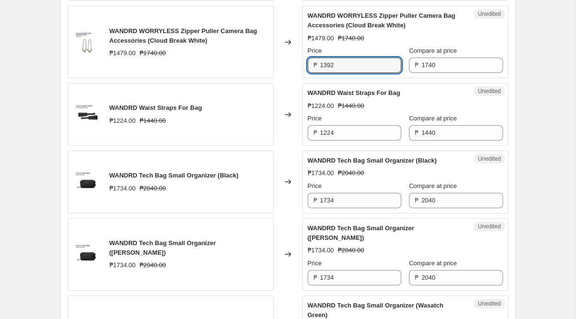
type input "1392"
click at [342, 133] on input "1224" at bounding box center [360, 132] width 81 height 15
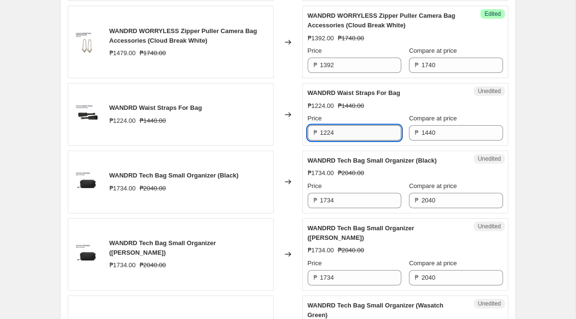
click at [342, 133] on input "1224" at bounding box center [360, 132] width 81 height 15
paste input "152"
type input "1152"
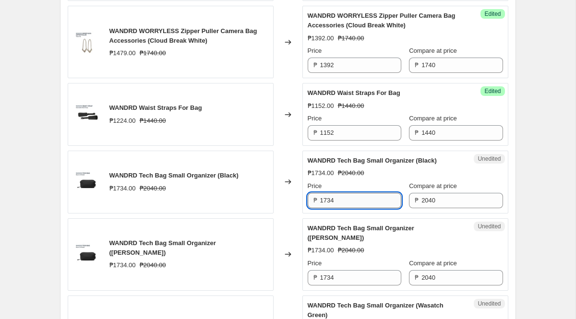
click at [346, 204] on input "1734" at bounding box center [360, 200] width 81 height 15
click at [347, 204] on input "1734" at bounding box center [360, 200] width 81 height 15
paste input "632"
type input "1632"
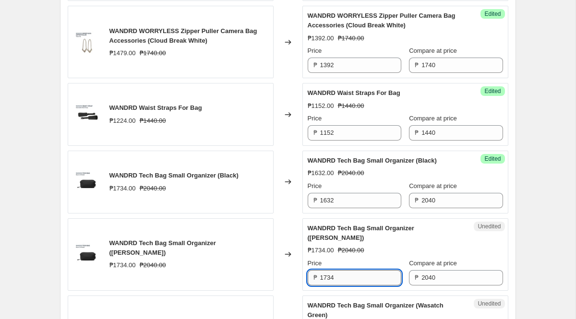
click at [343, 275] on input "1734" at bounding box center [360, 277] width 81 height 15
paste input "632"
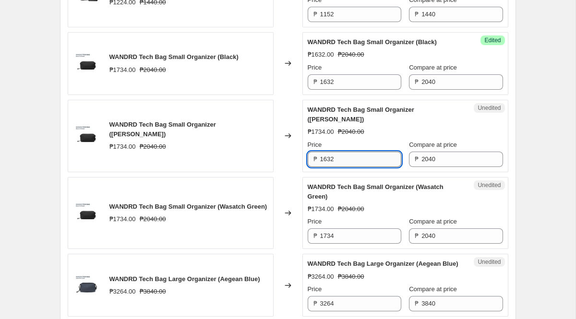
scroll to position [1214, 0]
type input "1632"
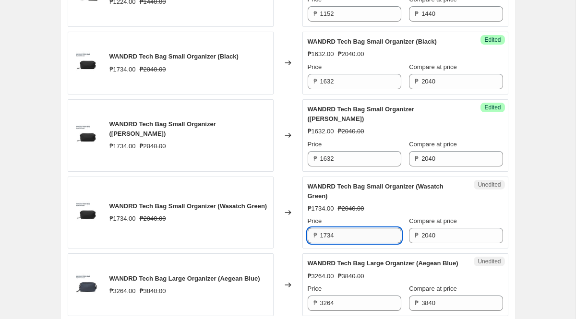
click at [344, 235] on input "1734" at bounding box center [360, 235] width 81 height 15
paste input "632"
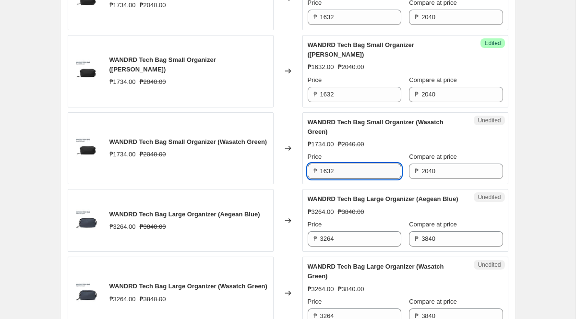
scroll to position [1280, 0]
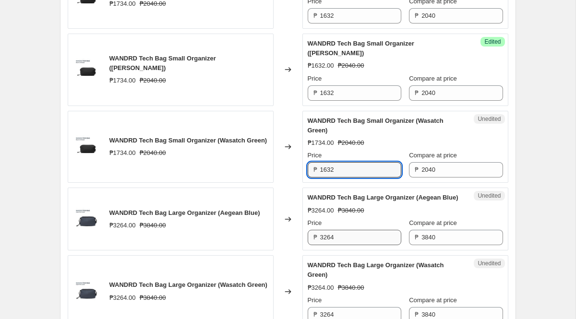
type input "1632"
click at [345, 244] on input "3264" at bounding box center [360, 237] width 81 height 15
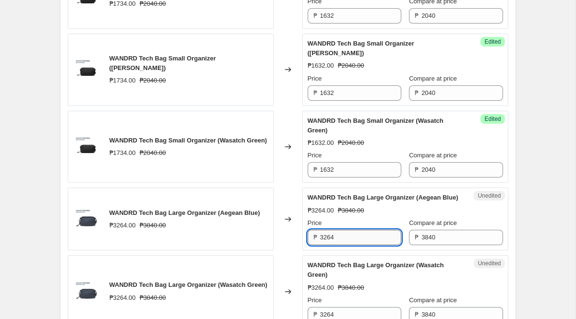
click at [345, 245] on input "3264" at bounding box center [360, 237] width 81 height 15
paste input "072"
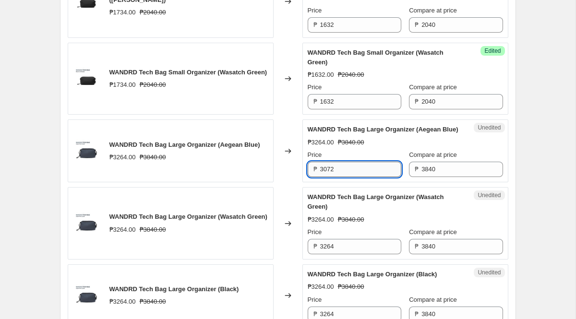
scroll to position [1351, 0]
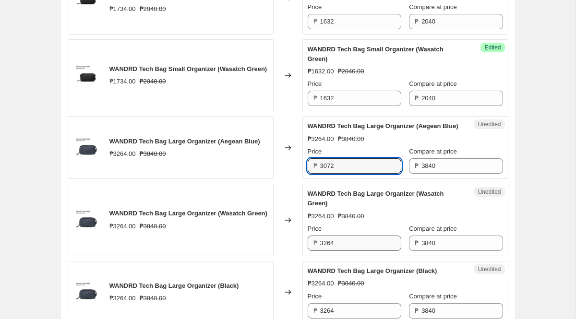
type input "3072"
click at [344, 251] on input "3264" at bounding box center [360, 243] width 81 height 15
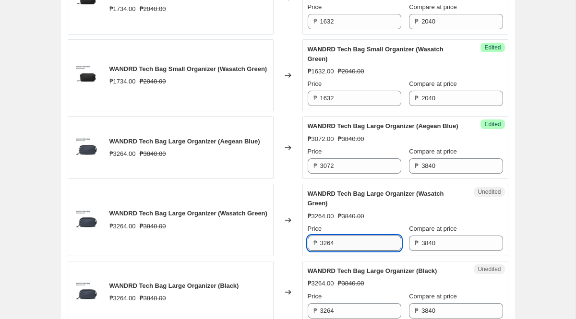
click at [344, 251] on input "3264" at bounding box center [360, 243] width 81 height 15
paste input "072"
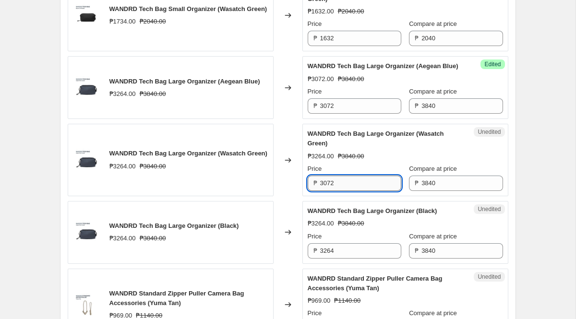
scroll to position [1412, 0]
type input "3072"
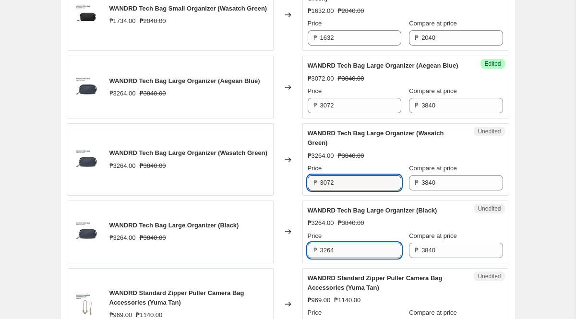
click at [351, 258] on input "3264" at bounding box center [360, 250] width 81 height 15
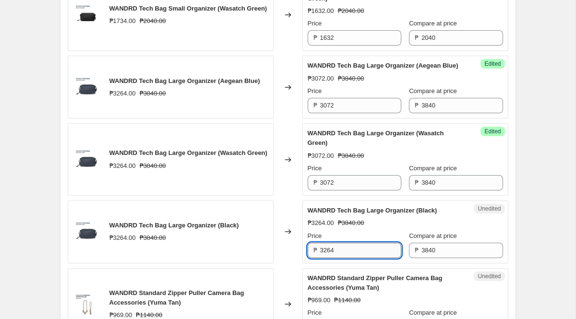
click at [351, 258] on input "3264" at bounding box center [360, 250] width 81 height 15
paste input "072"
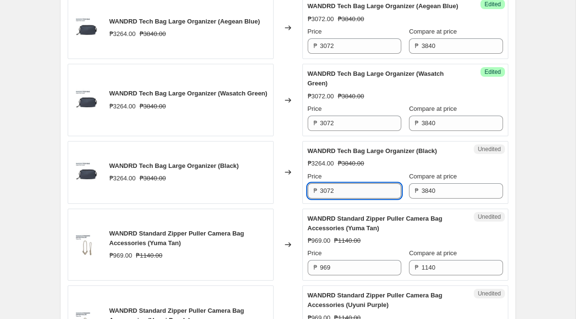
scroll to position [1476, 0]
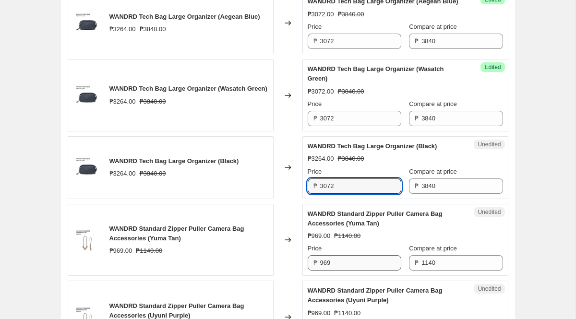
type input "3072"
click at [352, 271] on input "969" at bounding box center [360, 262] width 81 height 15
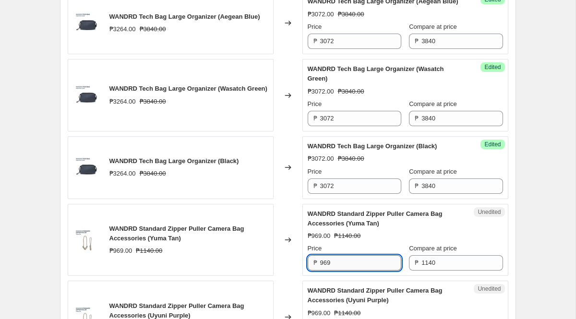
click at [346, 271] on input "969" at bounding box center [360, 262] width 81 height 15
paste input "12"
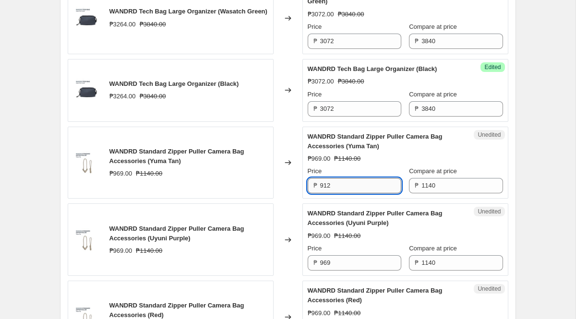
scroll to position [1559, 0]
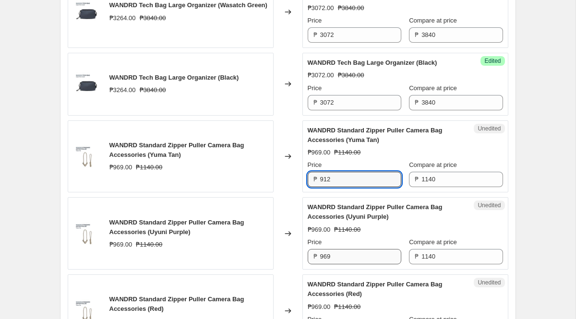
type input "912"
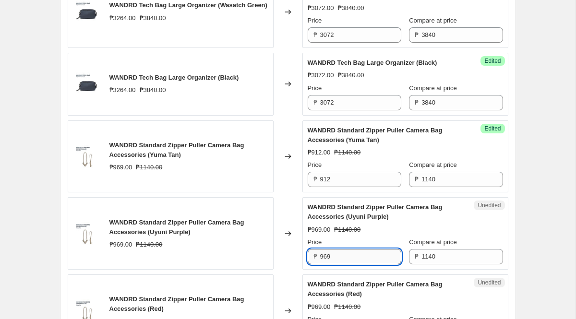
click at [349, 264] on input "969" at bounding box center [360, 256] width 81 height 15
paste input "12"
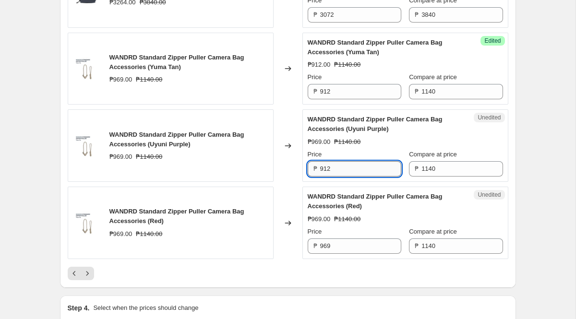
scroll to position [1651, 0]
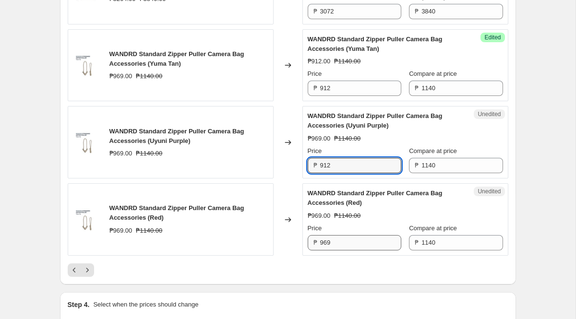
type input "912"
click at [354, 246] on input "969" at bounding box center [360, 242] width 81 height 15
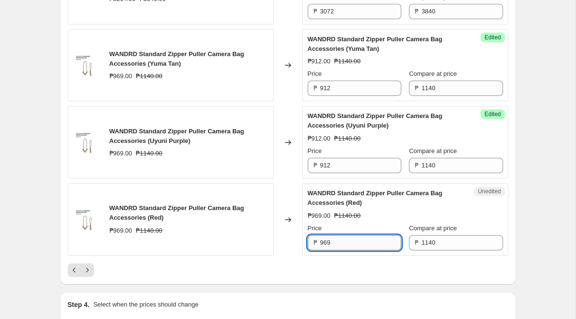
click at [354, 246] on input "969" at bounding box center [360, 242] width 81 height 15
paste input "12"
type input "912"
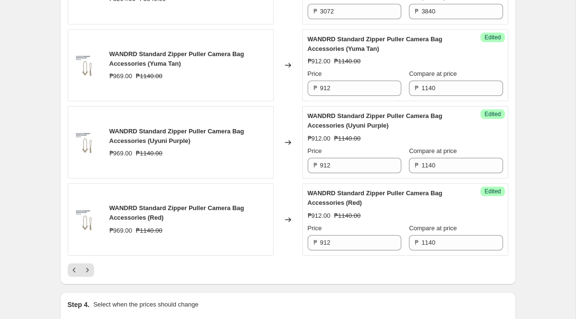
click at [275, 277] on div at bounding box center [288, 269] width 441 height 13
click at [90, 275] on icon "Next" at bounding box center [88, 270] width 10 height 10
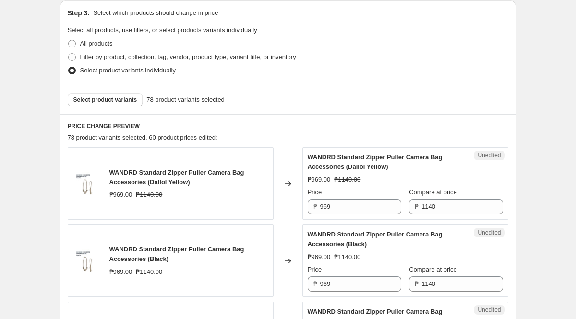
scroll to position [254, 0]
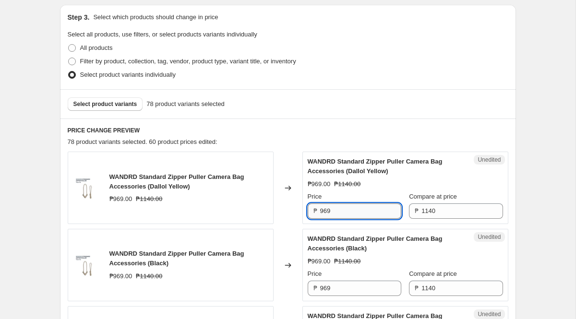
click at [348, 211] on input "969" at bounding box center [360, 211] width 81 height 15
paste input "12"
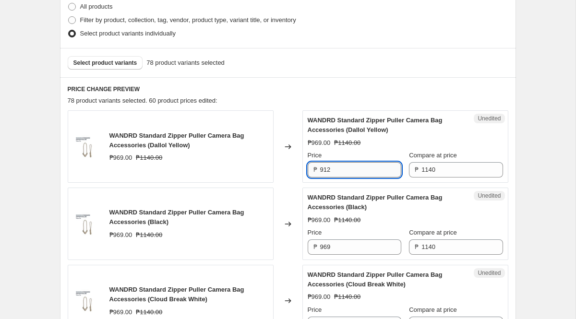
scroll to position [299, 0]
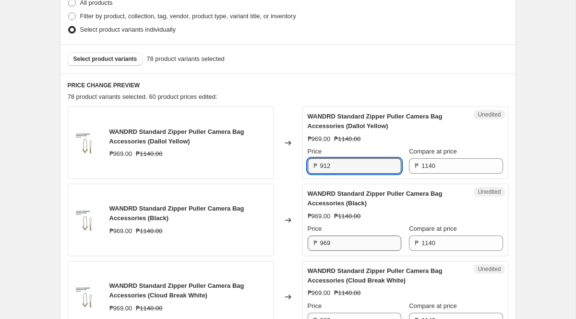
type input "912"
click at [347, 246] on input "969" at bounding box center [360, 243] width 81 height 15
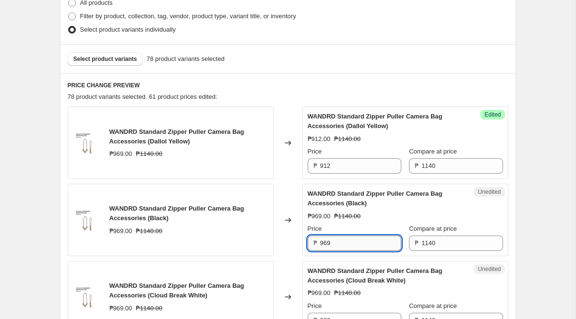
click at [347, 246] on input "969" at bounding box center [360, 243] width 81 height 15
paste input "12"
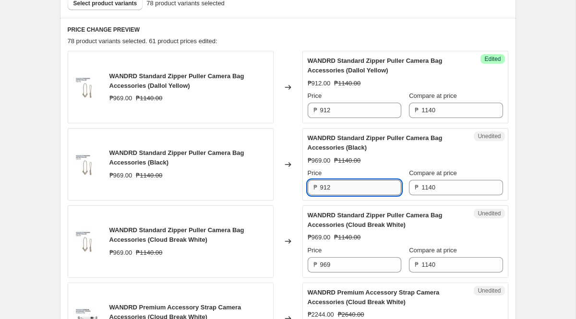
scroll to position [361, 0]
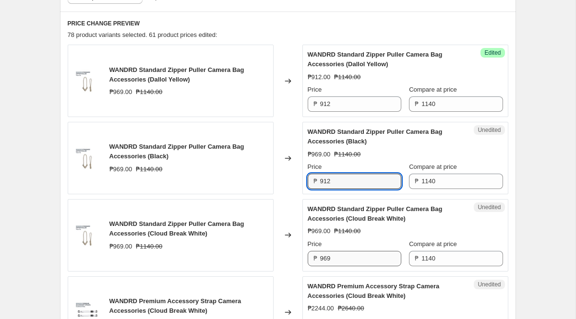
type input "912"
click at [346, 261] on input "969" at bounding box center [360, 258] width 81 height 15
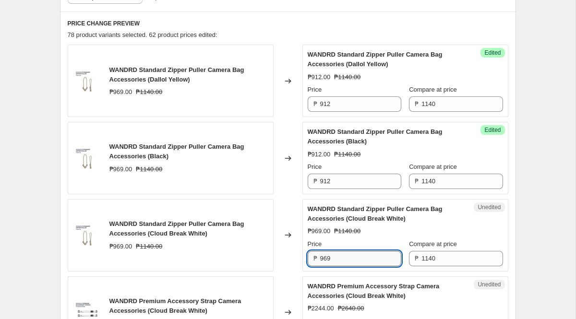
click at [346, 261] on input "969" at bounding box center [360, 258] width 81 height 15
paste input "12"
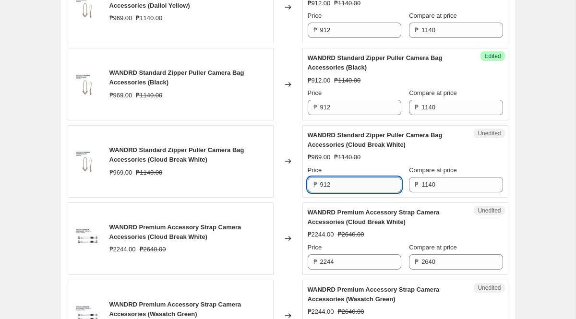
scroll to position [436, 0]
type input "912"
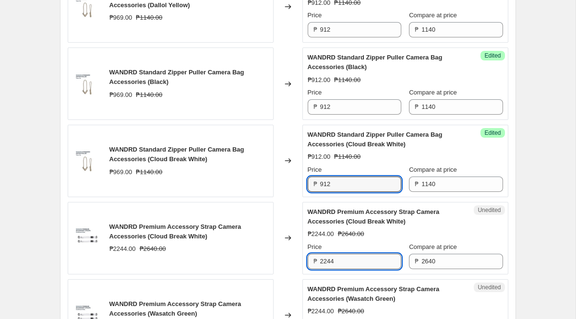
click at [343, 262] on input "2244" at bounding box center [360, 261] width 81 height 15
paste input "112"
type input "2112"
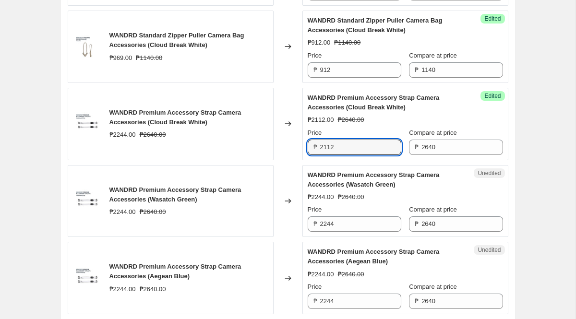
scroll to position [551, 0]
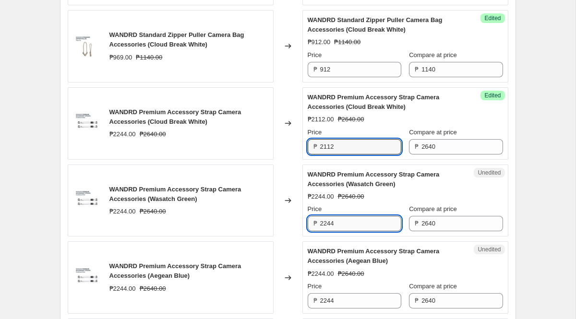
click at [342, 221] on input "2244" at bounding box center [360, 223] width 81 height 15
paste input "112"
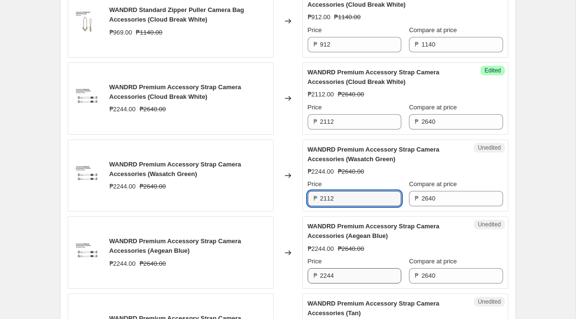
type input "2112"
click at [347, 268] on input "2244" at bounding box center [360, 275] width 81 height 15
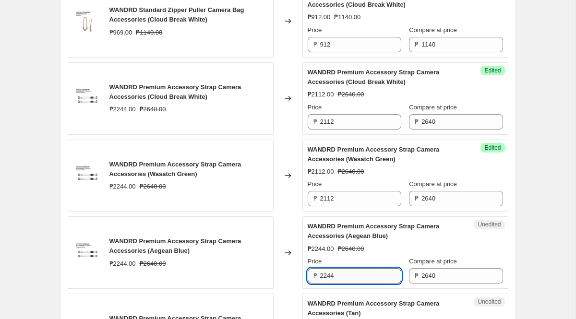
click at [347, 268] on input "2244" at bounding box center [360, 275] width 81 height 15
paste input "112"
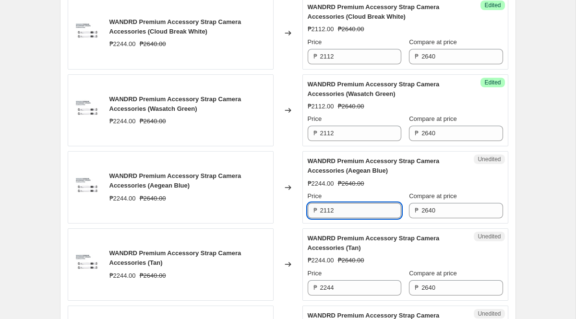
scroll to position [652, 0]
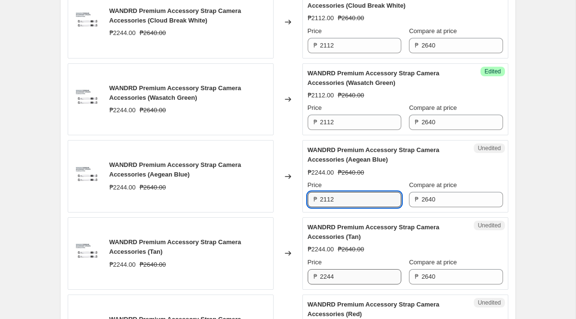
type input "2112"
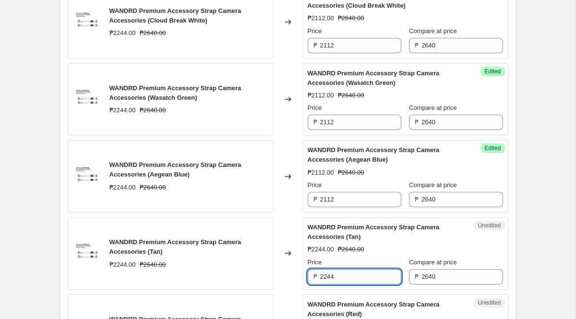
click at [347, 274] on input "2244" at bounding box center [360, 276] width 81 height 15
paste input "112"
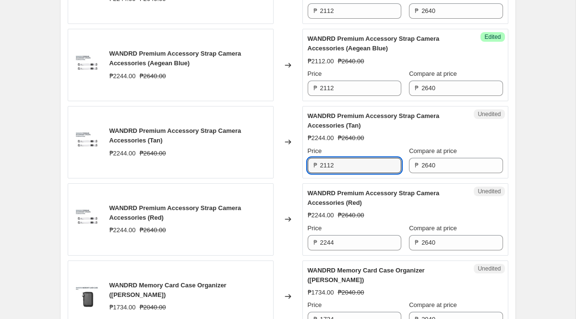
scroll to position [768, 0]
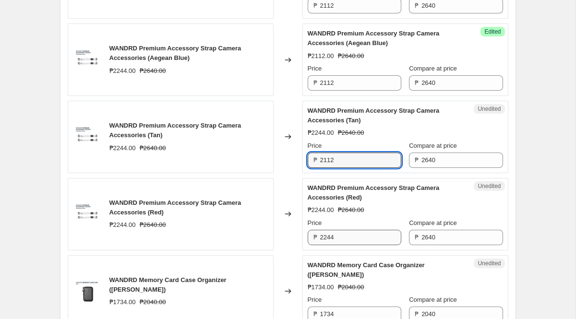
type input "2112"
click at [348, 235] on input "2244" at bounding box center [360, 237] width 81 height 15
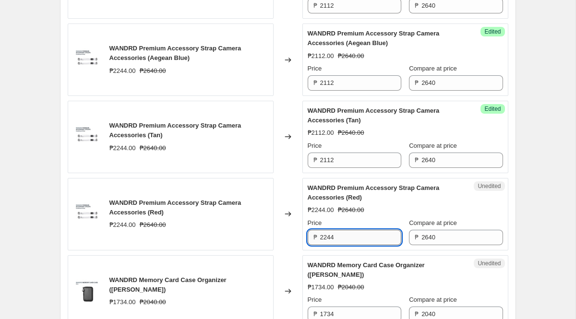
click at [348, 235] on input "2244" at bounding box center [360, 237] width 81 height 15
paste input "112"
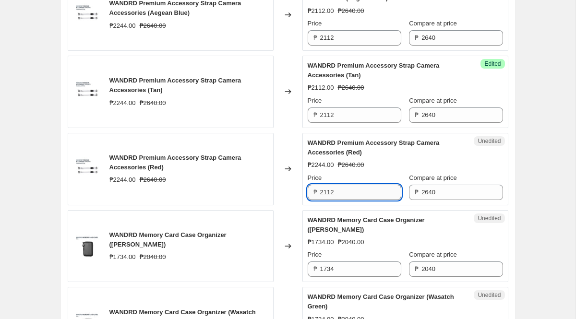
scroll to position [816, 0]
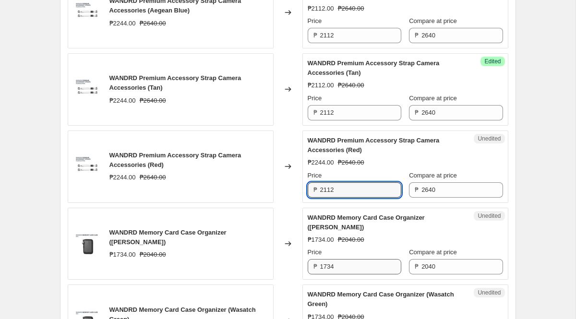
type input "2112"
click at [342, 266] on input "1734" at bounding box center [360, 266] width 81 height 15
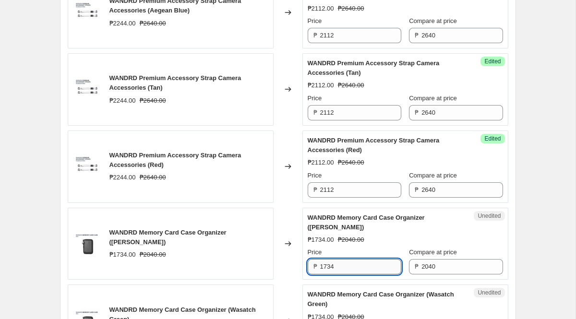
click at [342, 269] on input "1734" at bounding box center [360, 266] width 81 height 15
paste input "632"
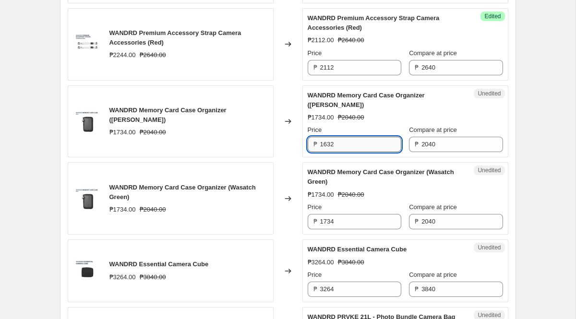
scroll to position [941, 0]
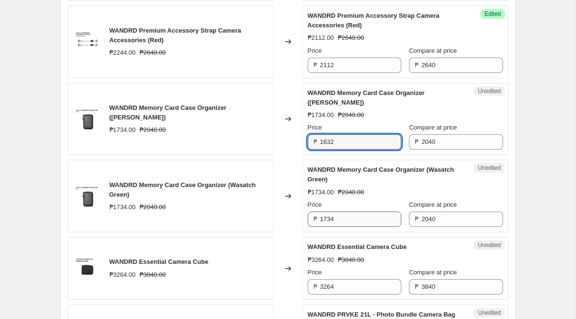
type input "1632"
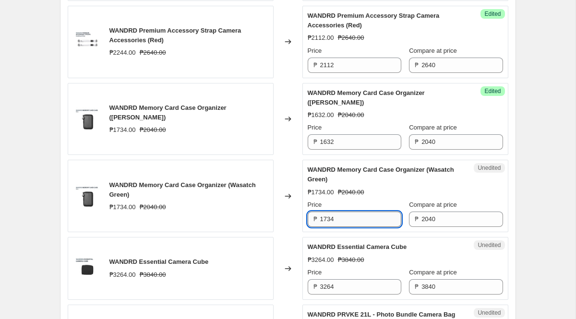
click at [341, 216] on input "1734" at bounding box center [360, 219] width 81 height 15
paste input "632"
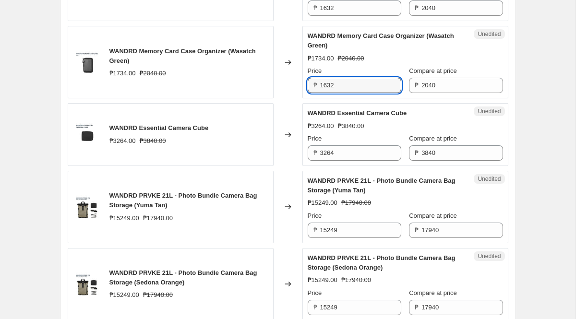
scroll to position [1077, 0]
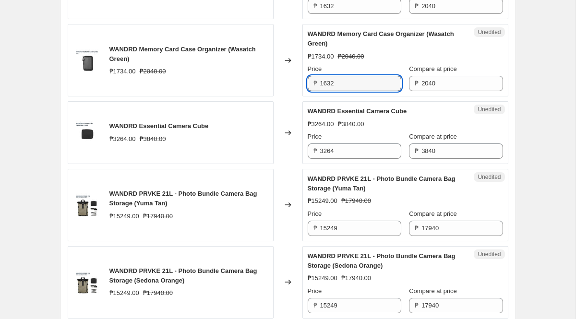
type input "1632"
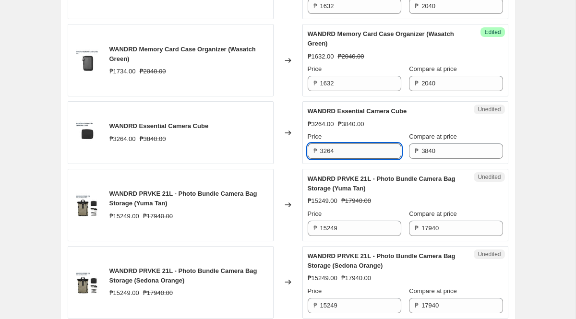
click at [346, 150] on input "3264" at bounding box center [360, 151] width 81 height 15
paste input "072"
type input "3072"
click at [363, 227] on input "15249" at bounding box center [360, 228] width 81 height 15
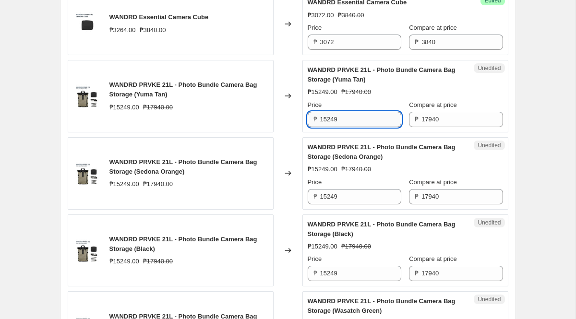
scroll to position [1182, 0]
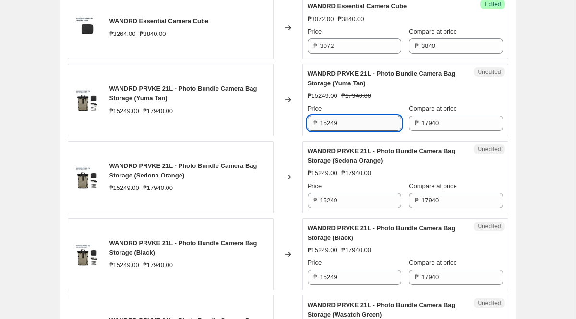
click at [357, 123] on input "15249" at bounding box center [360, 123] width 81 height 15
paste input "4352"
type input "14352"
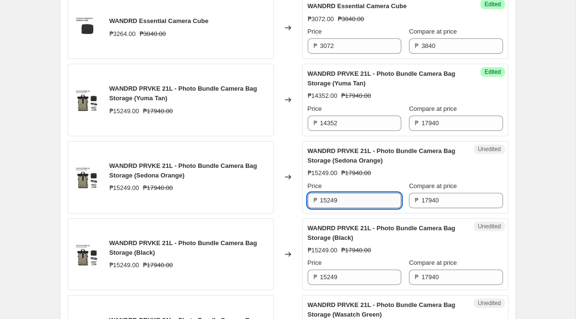
click at [344, 200] on input "15249" at bounding box center [360, 200] width 81 height 15
paste input "4352"
type input "14352"
click at [350, 263] on div "Price" at bounding box center [355, 263] width 94 height 10
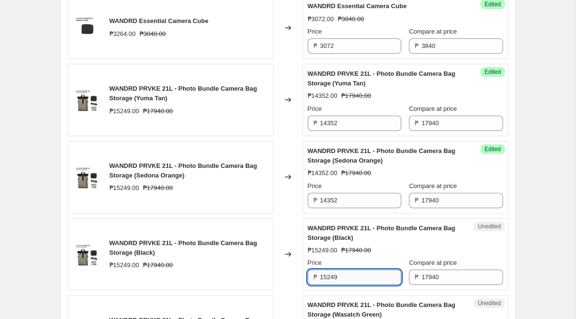
click at [350, 275] on input "15249" at bounding box center [360, 277] width 81 height 15
paste input "4352"
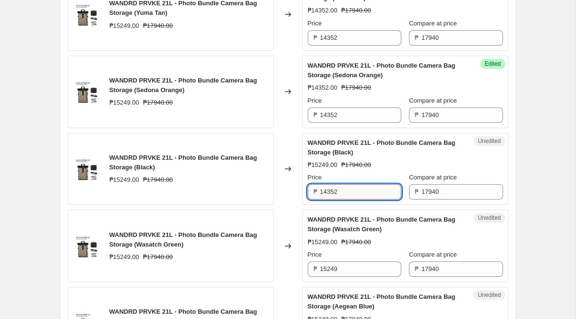
scroll to position [1269, 0]
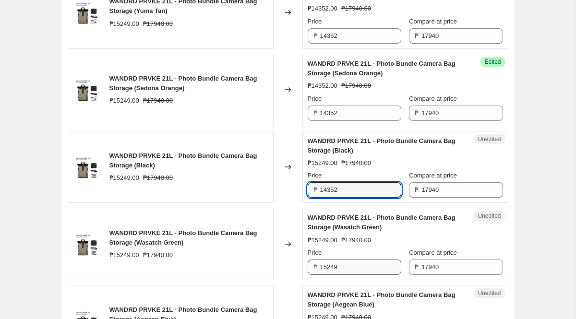
type input "14352"
click at [350, 264] on input "15249" at bounding box center [360, 267] width 81 height 15
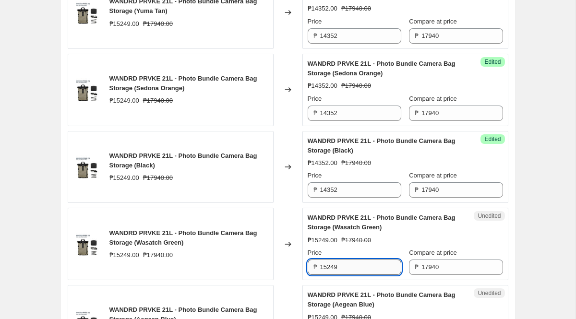
click at [350, 264] on input "15249" at bounding box center [360, 267] width 81 height 15
paste input "4352"
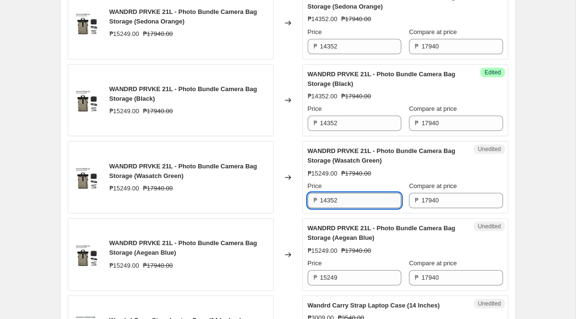
scroll to position [1340, 0]
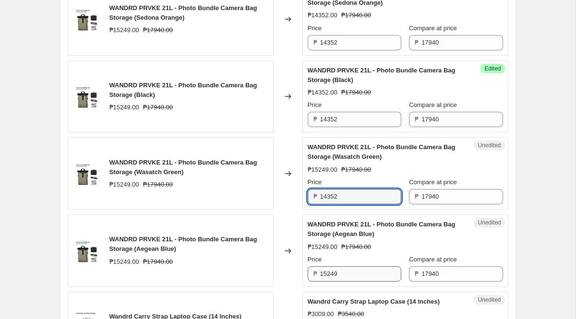
type input "14352"
click at [346, 273] on input "15249" at bounding box center [360, 273] width 81 height 15
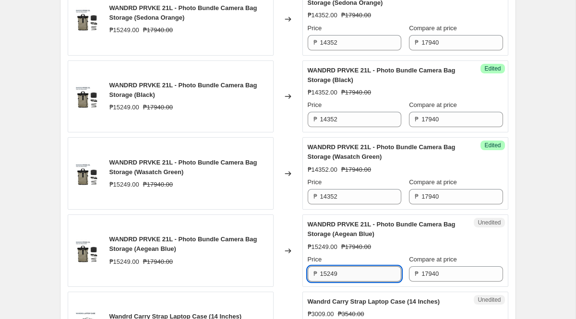
click at [346, 273] on input "15249" at bounding box center [360, 273] width 81 height 15
paste input "4352"
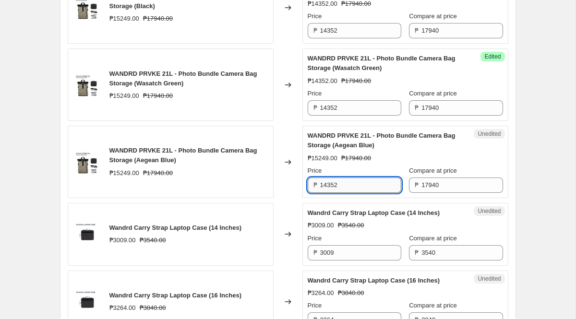
scroll to position [1442, 0]
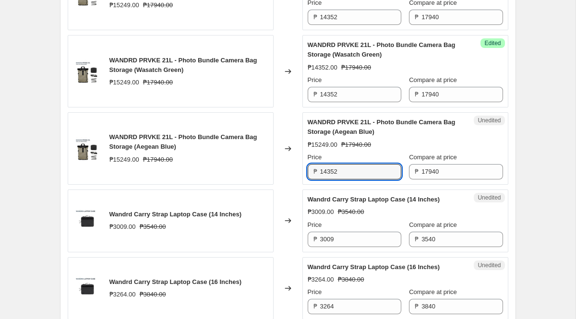
type input "14352"
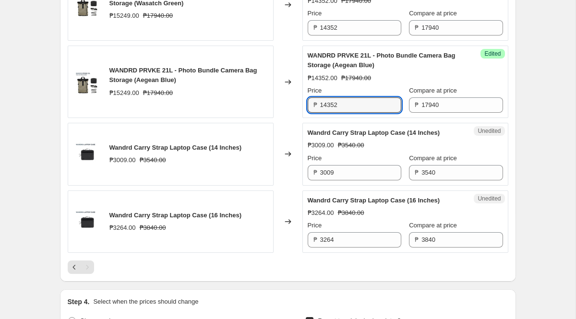
scroll to position [1510, 0]
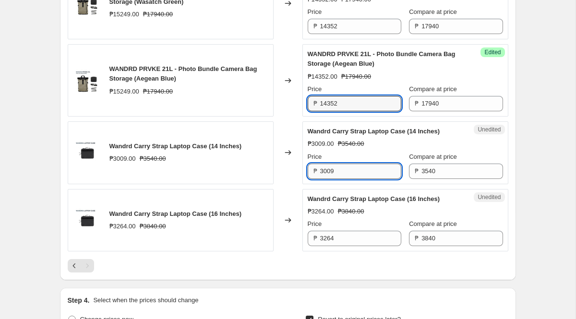
click at [352, 167] on input "3009" at bounding box center [360, 171] width 81 height 15
click at [351, 170] on input "3009" at bounding box center [360, 171] width 81 height 15
paste input "2832"
type input "2832"
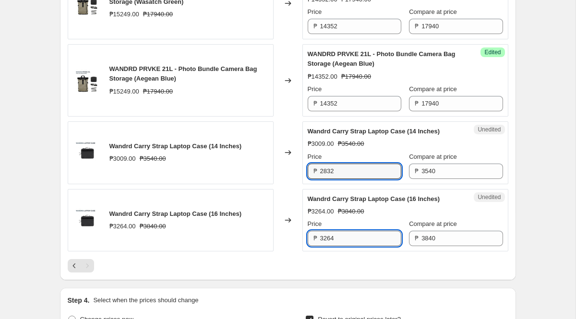
click at [341, 242] on input "3264" at bounding box center [360, 238] width 81 height 15
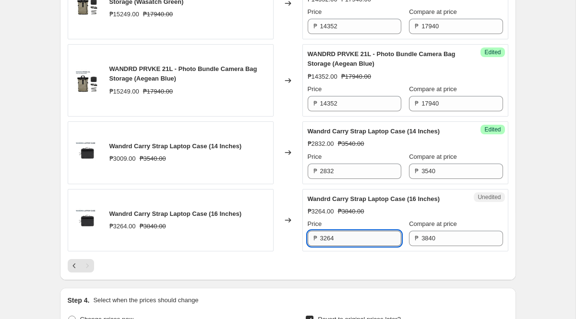
click at [345, 240] on input "3264" at bounding box center [360, 238] width 81 height 15
paste input "072"
type input "3072"
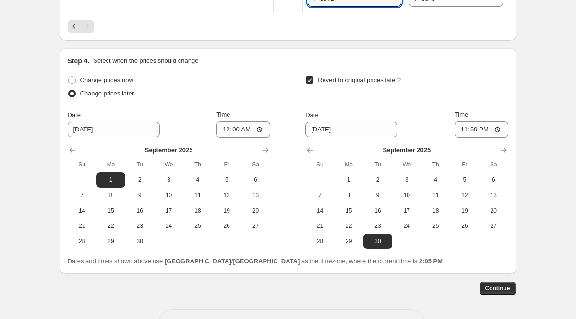
scroll to position [1784, 0]
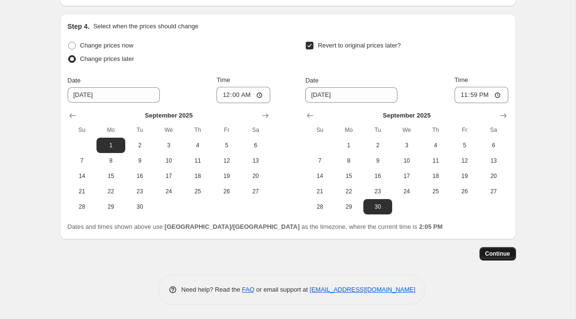
click at [503, 256] on span "Continue" at bounding box center [497, 254] width 25 height 8
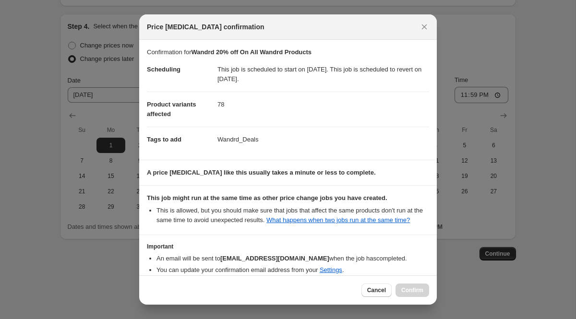
scroll to position [58, 0]
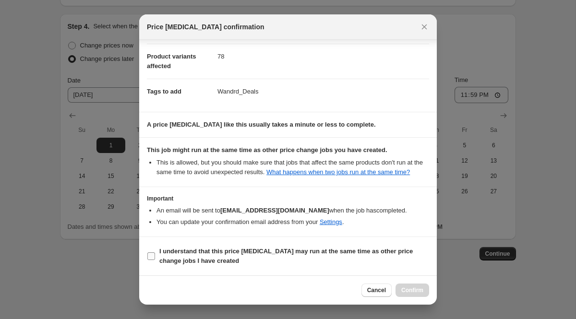
click at [150, 259] on input "I understand that this price [MEDICAL_DATA] may run at the same time as other p…" at bounding box center [151, 256] width 8 height 8
checkbox input "true"
click at [412, 287] on span "Confirm" at bounding box center [412, 291] width 22 height 8
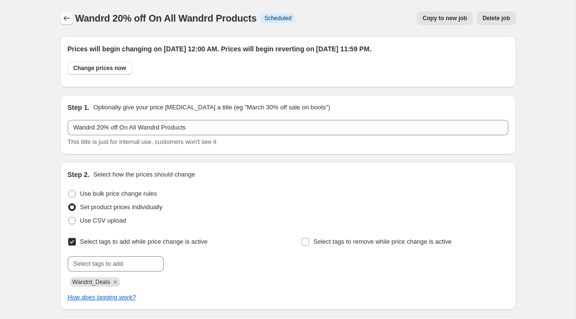
click at [71, 21] on icon "Price change jobs" at bounding box center [67, 18] width 10 height 10
